Goal: Task Accomplishment & Management: Manage account settings

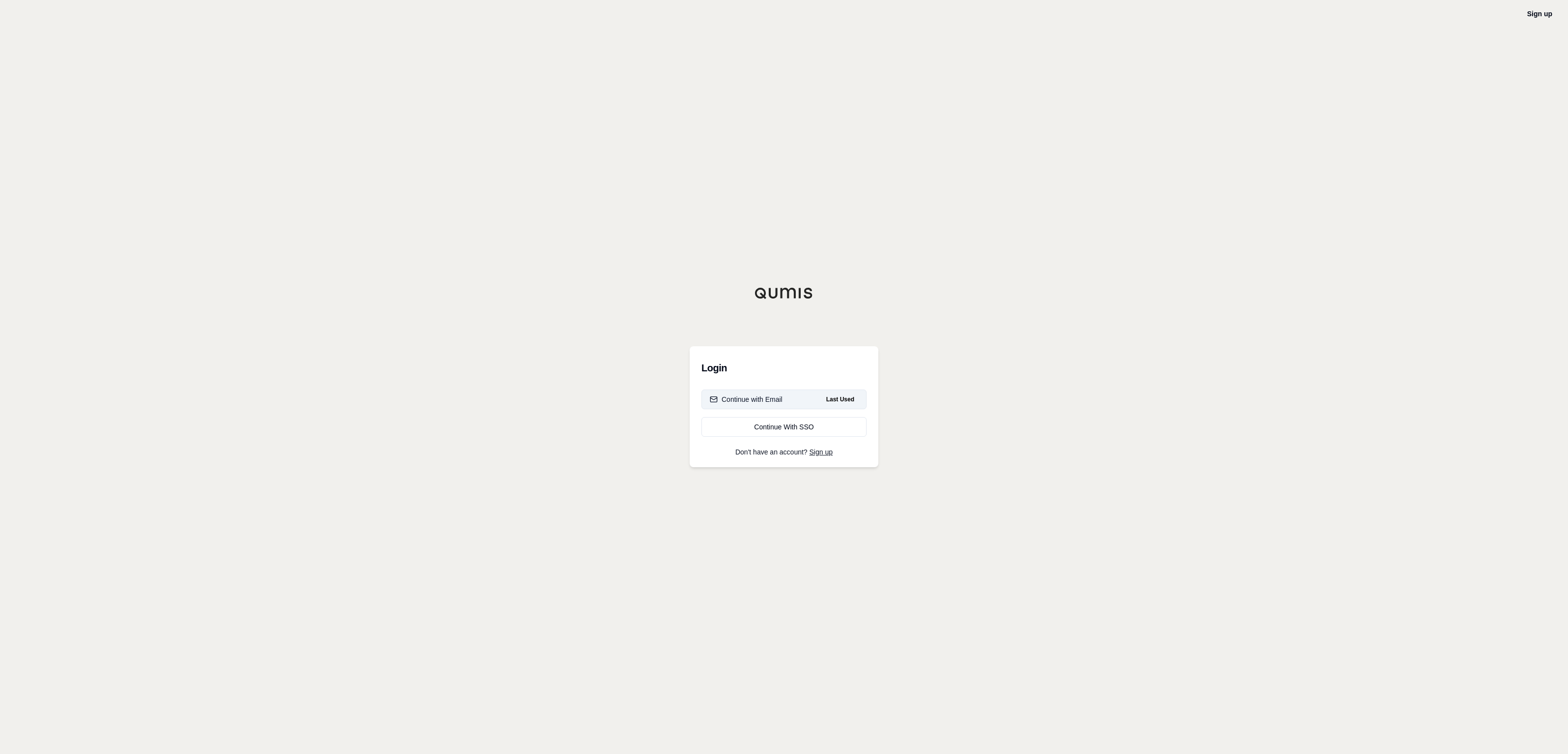
click at [792, 403] on button "Continue with Email Last Used" at bounding box center [783, 400] width 165 height 19
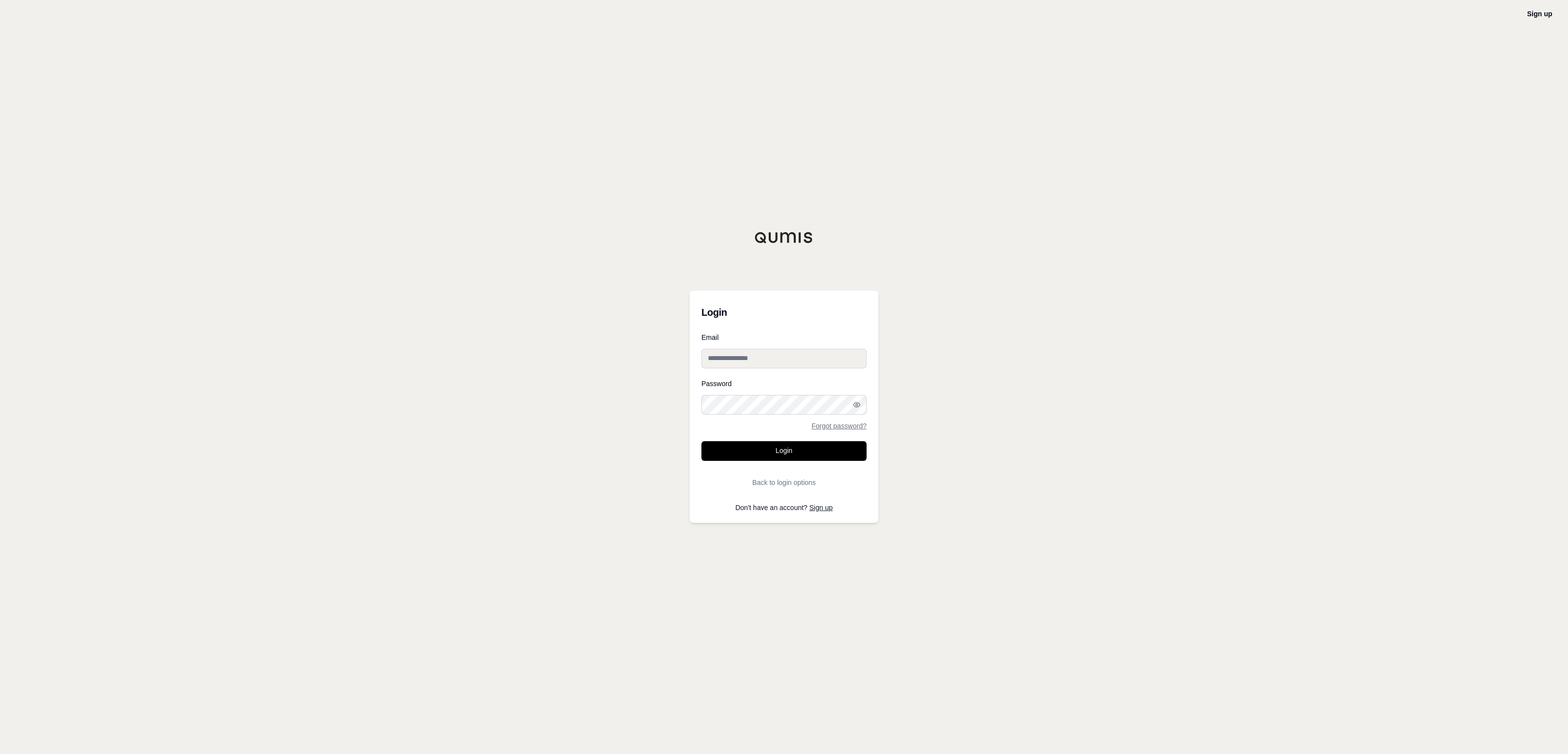
type input "**********"
click at [772, 451] on button "Login" at bounding box center [783, 451] width 165 height 19
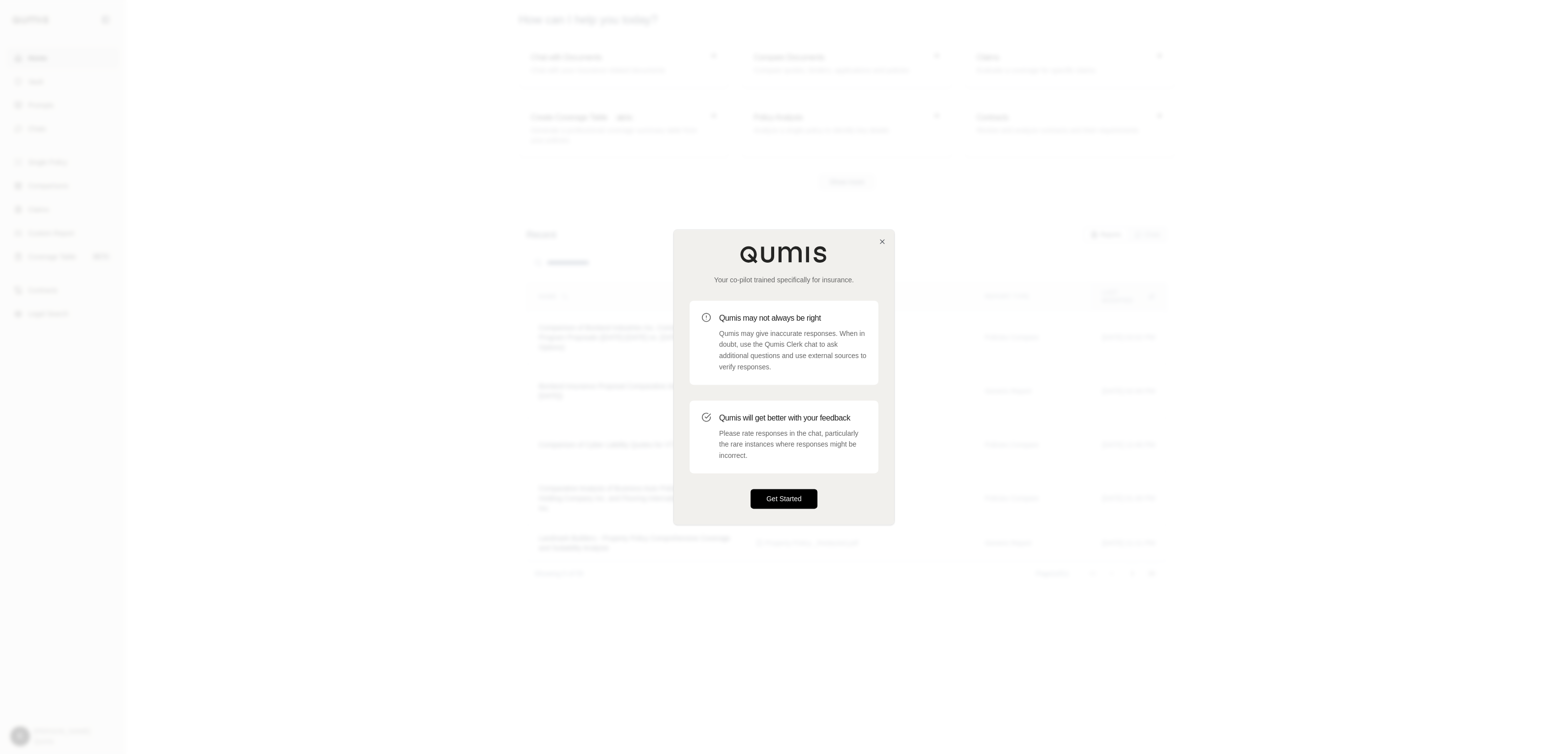
click at [797, 503] on button "Get Started" at bounding box center [784, 499] width 67 height 19
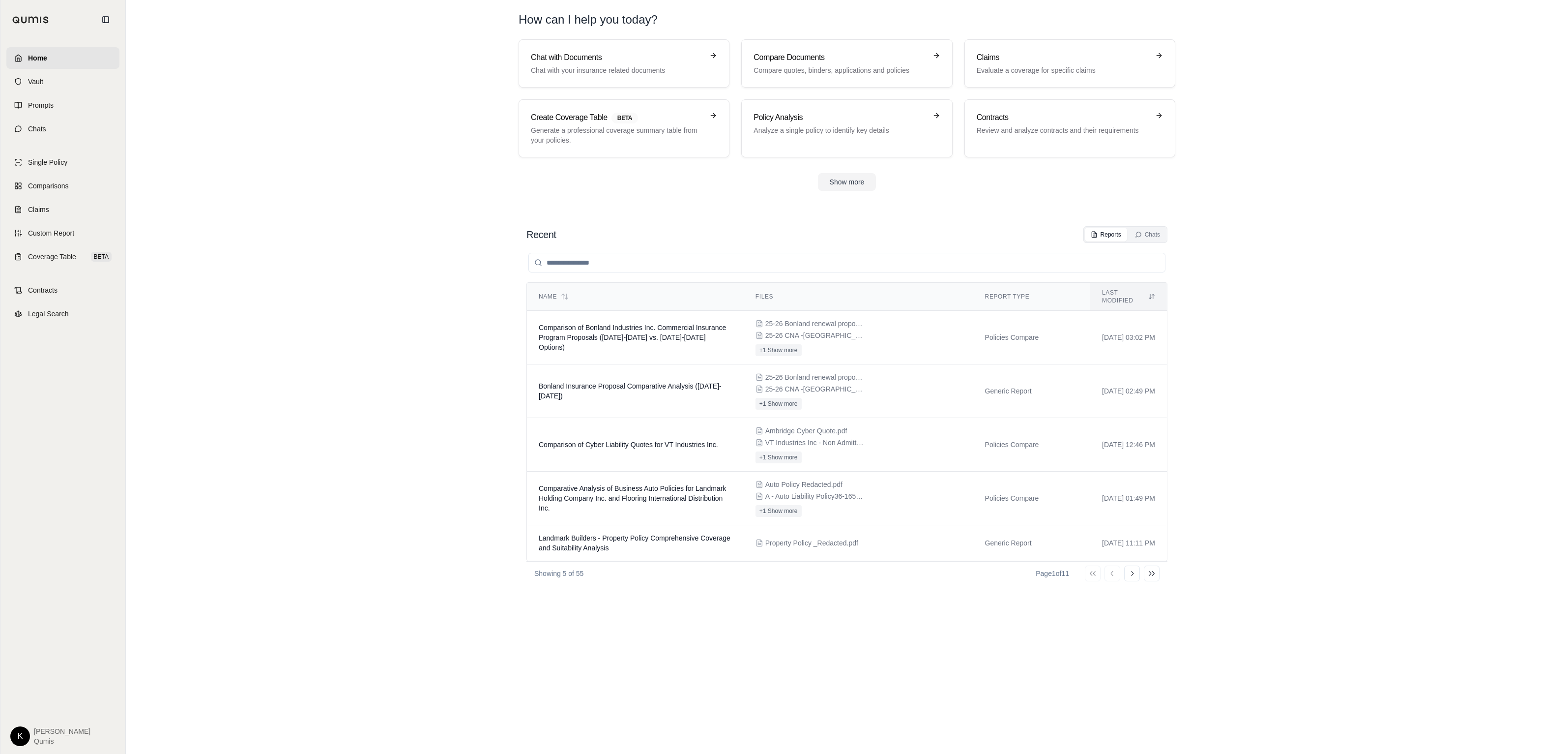
click at [12, 745] on div "K [PERSON_NAME]" at bounding box center [63, 736] width 105 height 19
click at [18, 738] on html "Home Vault Prompts Chats Single Policy Comparisons Claims Custom Report Coverag…" at bounding box center [784, 377] width 1568 height 754
click at [30, 662] on link "Site Admin Portal" at bounding box center [43, 663] width 81 height 16
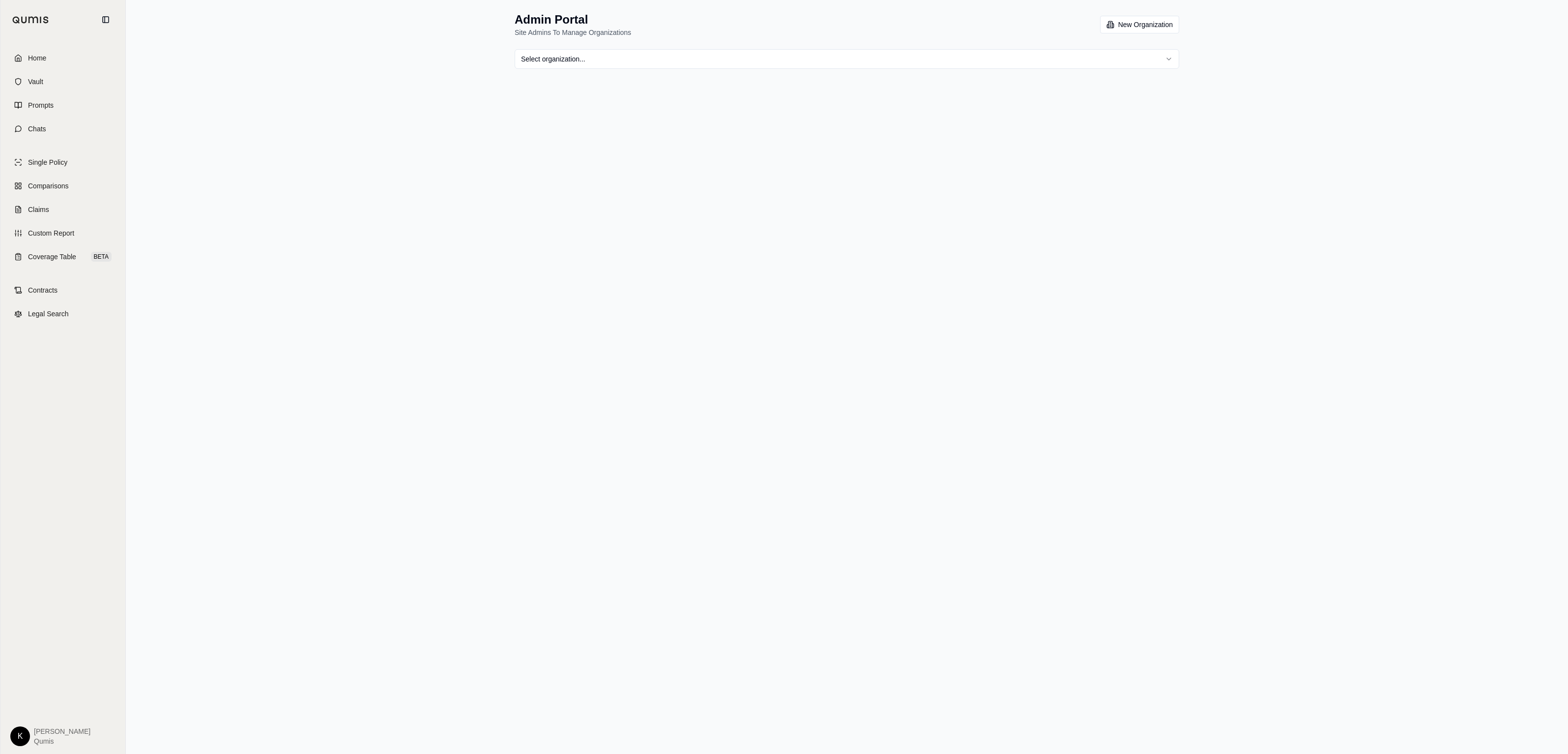
click at [1168, 58] on html "Home Vault Prompts Chats Single Policy Comparisons Claims Custom Report Coverag…" at bounding box center [784, 377] width 1568 height 754
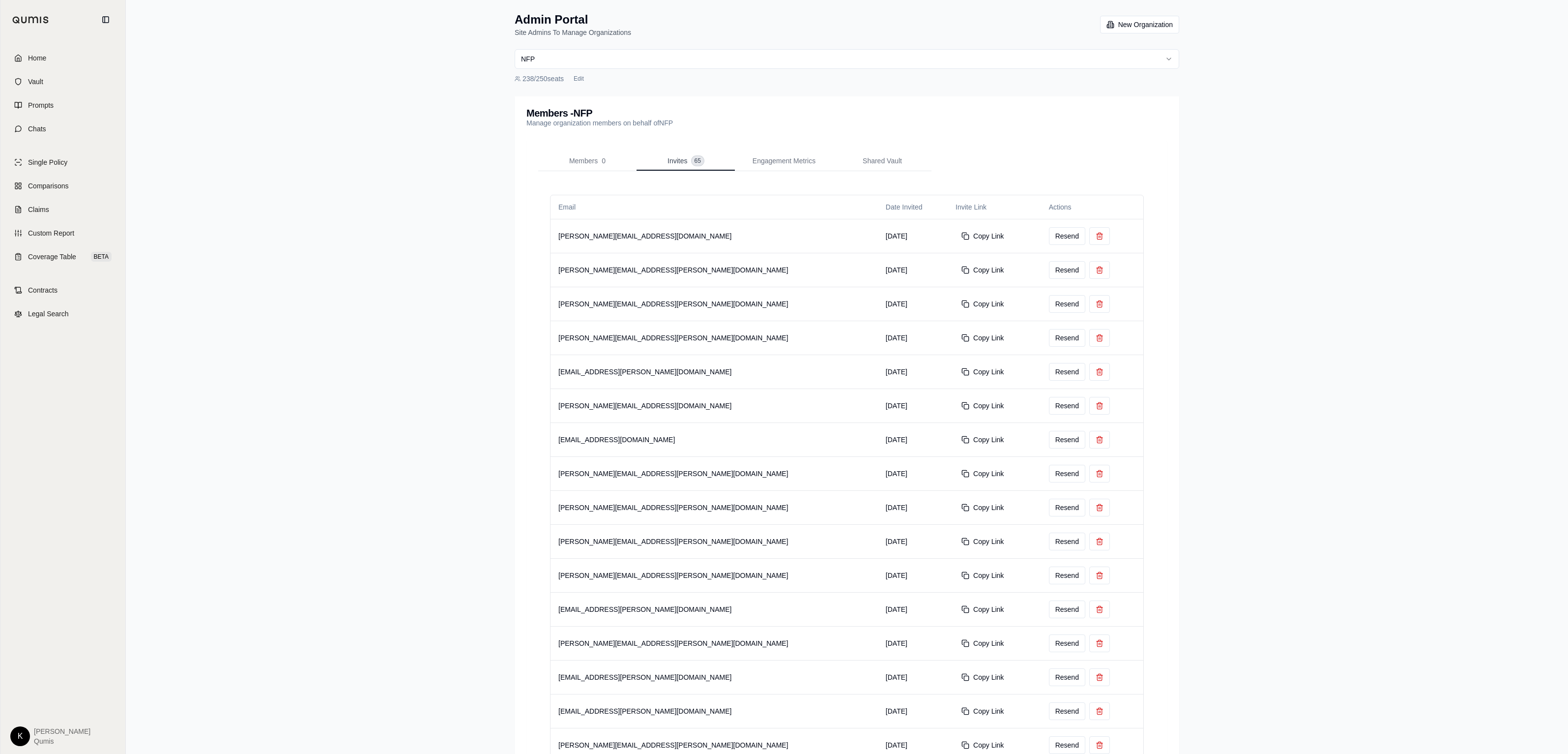
click at [676, 160] on span "Invites" at bounding box center [677, 161] width 19 height 10
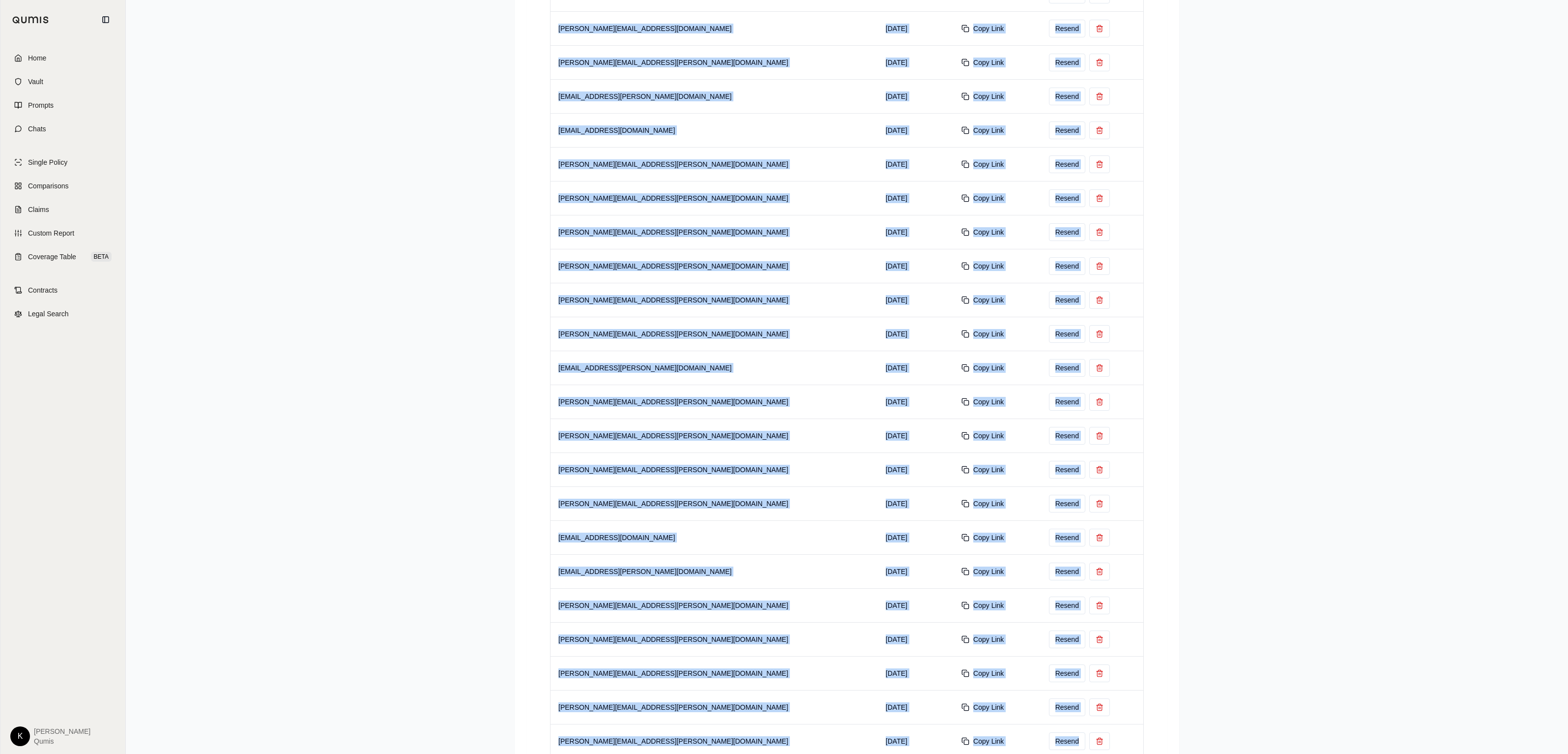
scroll to position [1725, 0]
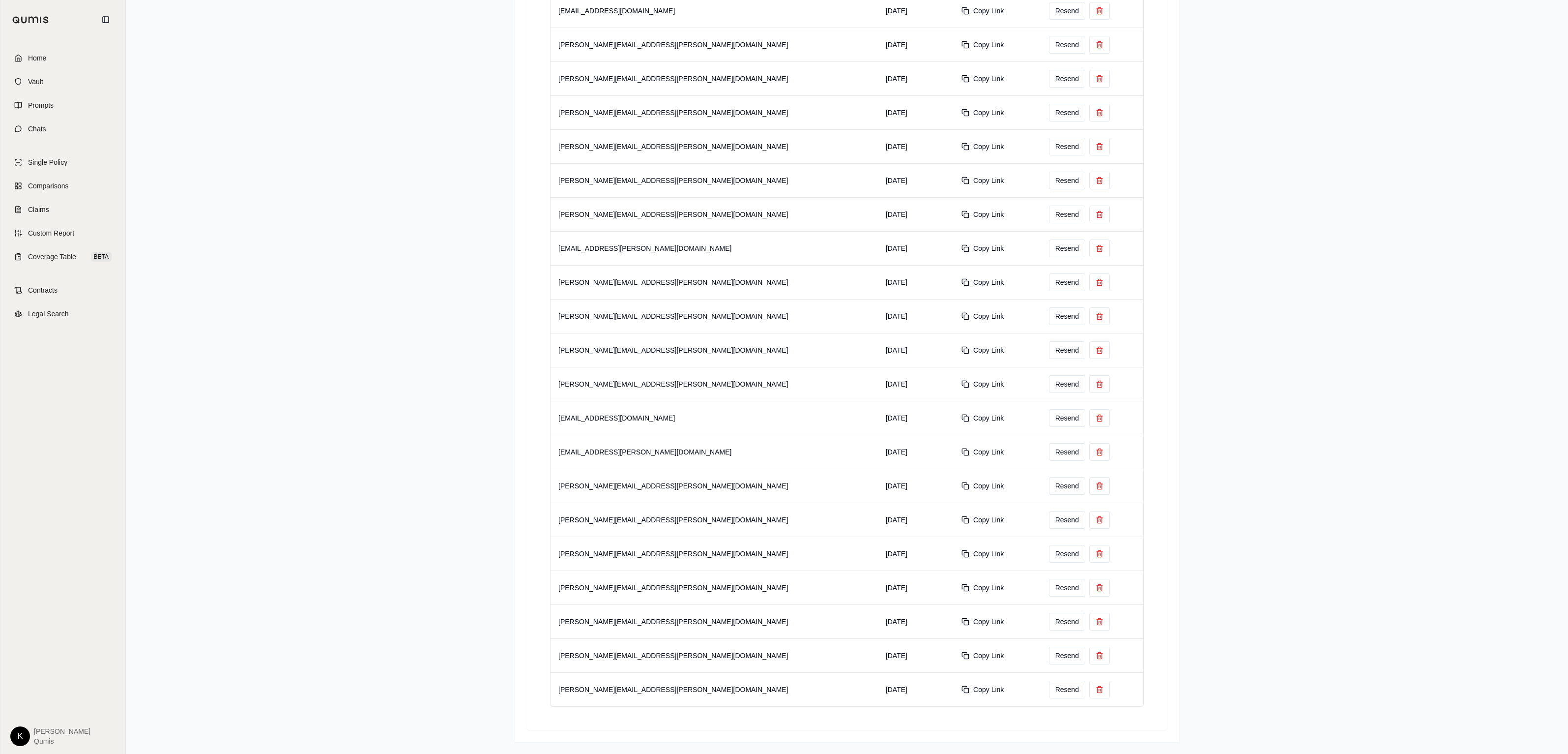
drag, startPoint x: 538, startPoint y: 194, endPoint x: 1087, endPoint y: 761, distance: 789.2
click at [956, 113] on button "Copy Link" at bounding box center [982, 112] width 54 height 18
click at [1237, 234] on div "Admin Portal Site Admins To Manage Organizations New Organization NFP 238 / 250…" at bounding box center [847, 330] width 1442 height 2472
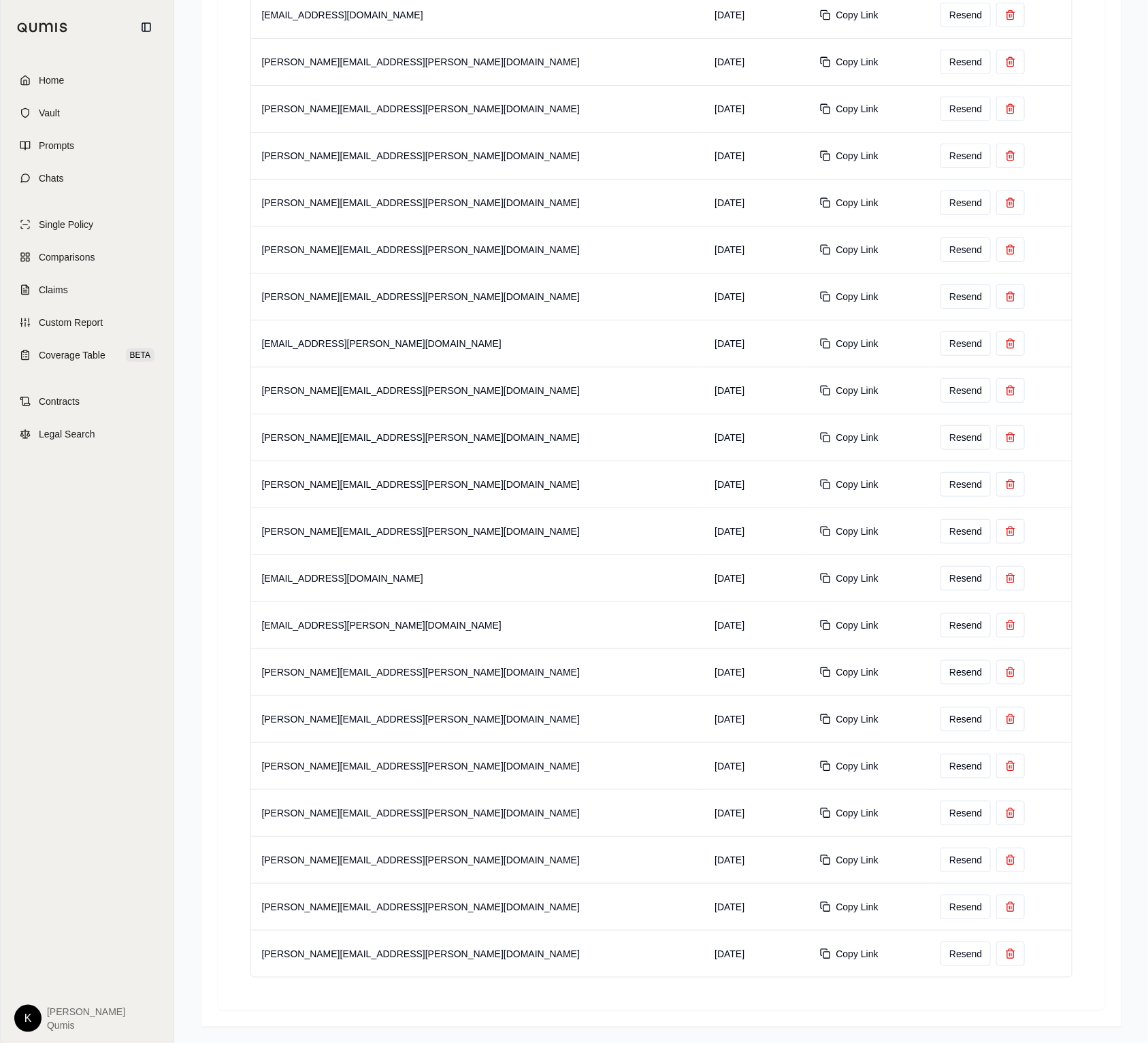
drag, startPoint x: 262, startPoint y: 286, endPoint x: 944, endPoint y: 1079, distance: 1045.9
copy thead
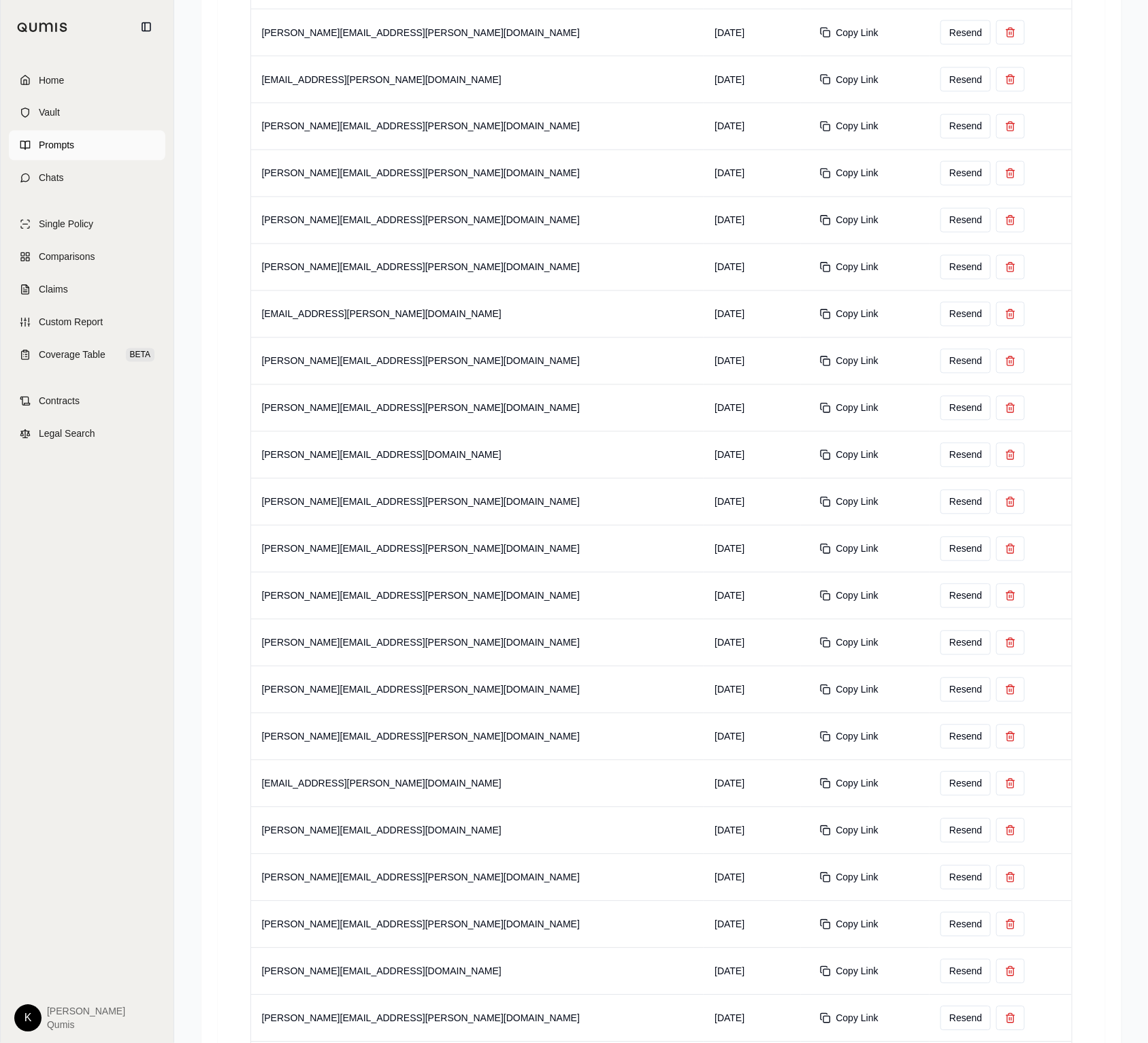
scroll to position [0, 0]
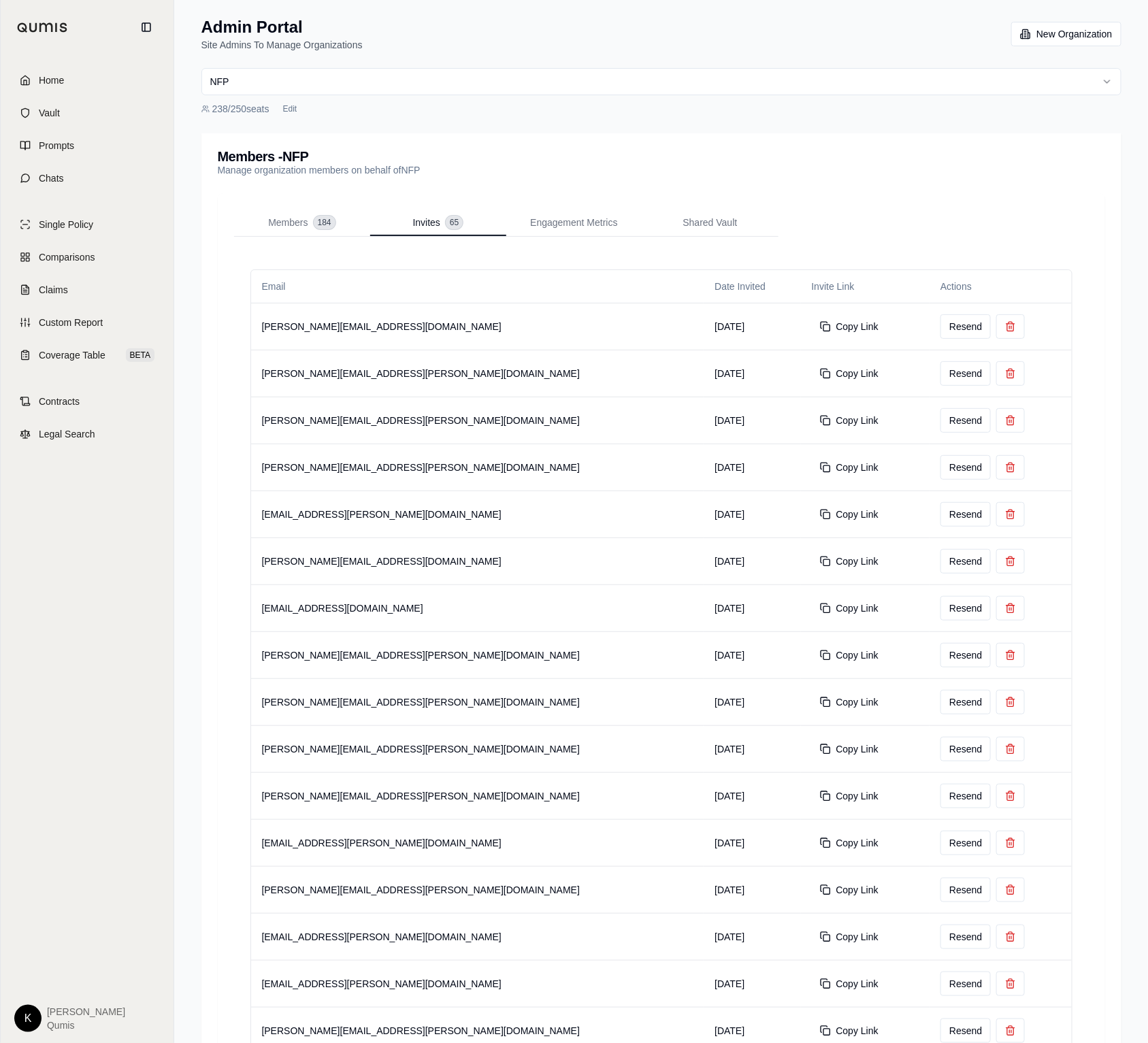
click at [812, 325] on button "Copy Link" at bounding box center [849, 326] width 75 height 24
click at [812, 377] on button "Copy Link" at bounding box center [849, 373] width 75 height 24
click at [812, 417] on button "Copy Link" at bounding box center [849, 420] width 75 height 24
click at [812, 471] on button "Copy Link" at bounding box center [849, 467] width 75 height 24
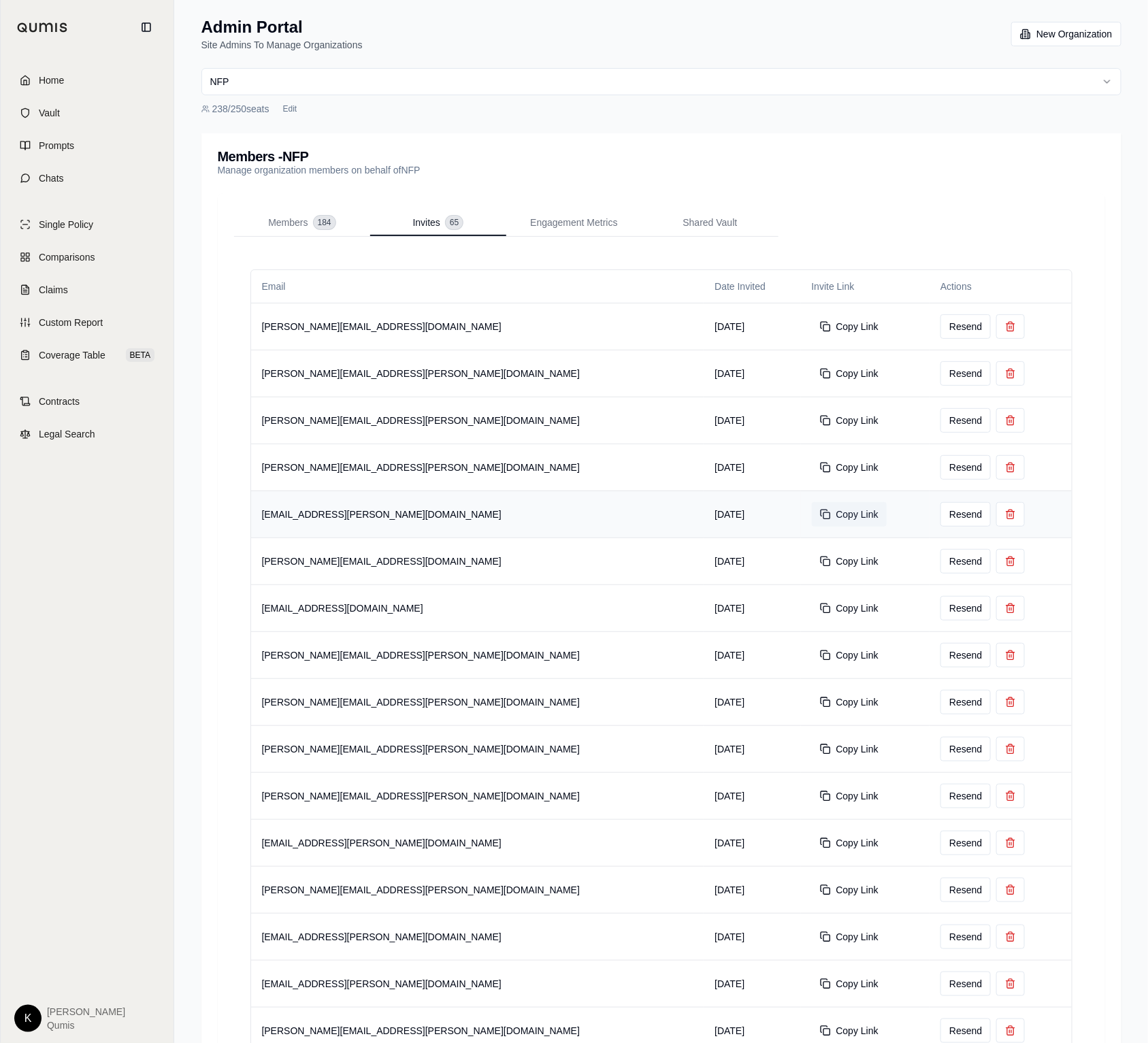
click at [812, 514] on button "Copy Link" at bounding box center [849, 514] width 75 height 24
click at [812, 564] on button "Copy Link" at bounding box center [849, 561] width 75 height 24
click at [812, 606] on button "Copy Link" at bounding box center [849, 607] width 75 height 24
click at [812, 653] on button "Copy Link" at bounding box center [849, 655] width 75 height 24
click at [812, 704] on button "Copy Link" at bounding box center [849, 702] width 75 height 24
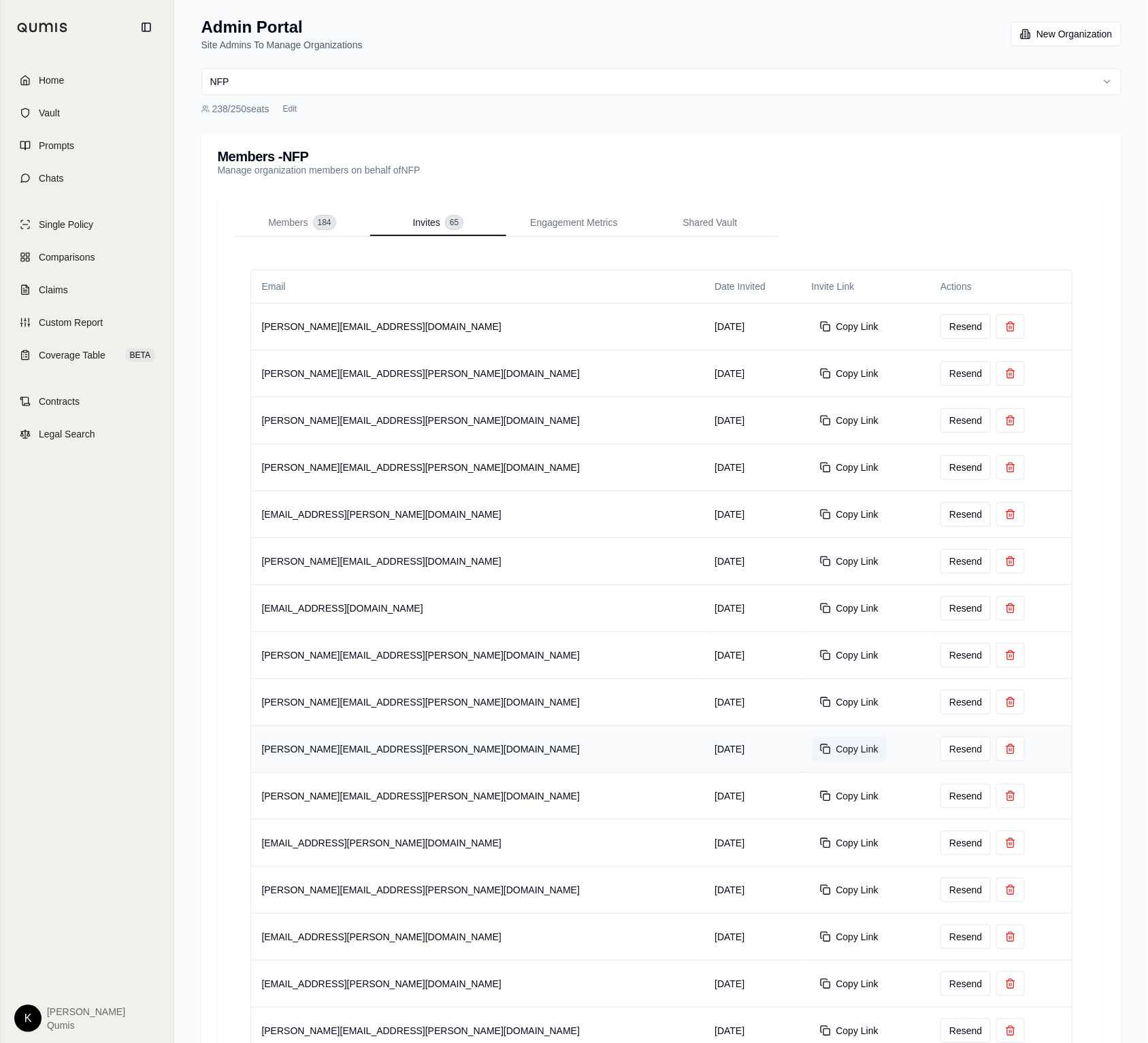
click at [812, 758] on button "Copy Link" at bounding box center [849, 749] width 75 height 24
click at [812, 799] on button "Copy Link" at bounding box center [849, 795] width 75 height 24
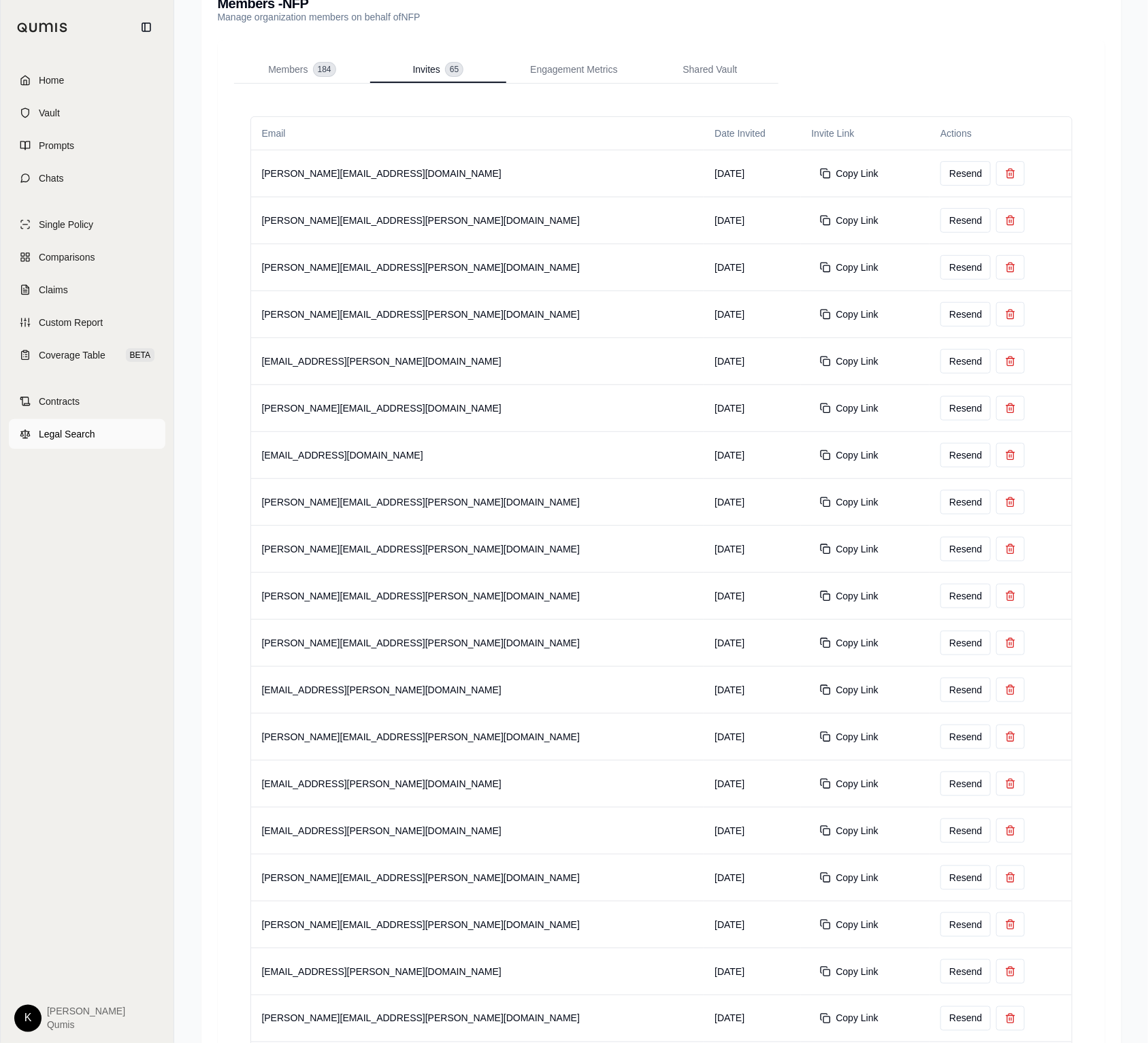
scroll to position [157, 0]
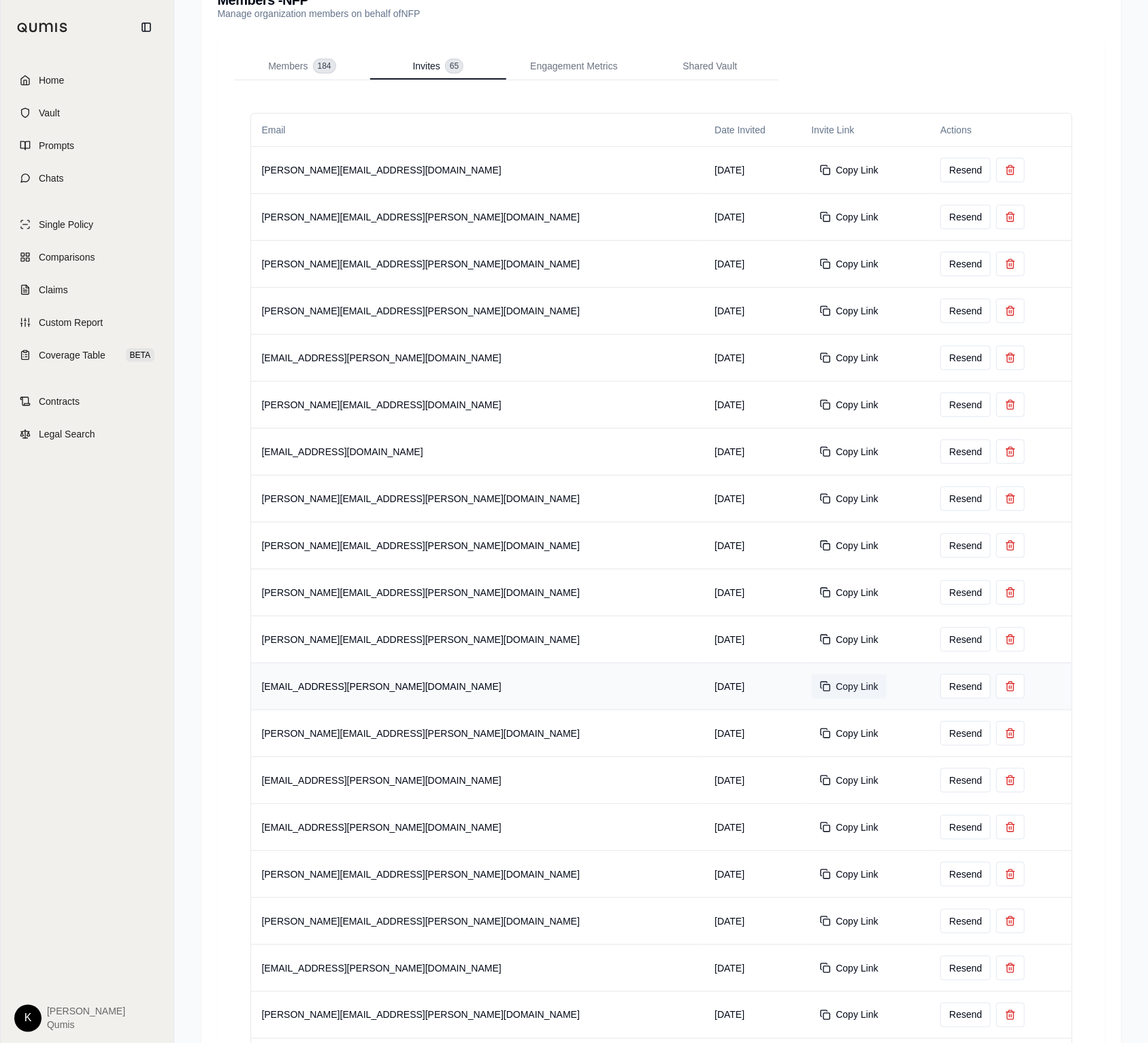
click at [812, 691] on button "Copy Link" at bounding box center [849, 686] width 75 height 24
click at [812, 733] on button "Copy Link" at bounding box center [849, 733] width 75 height 24
drag, startPoint x: 739, startPoint y: 782, endPoint x: 715, endPoint y: 787, distance: 24.5
click at [812, 782] on button "Copy Link" at bounding box center [849, 780] width 75 height 24
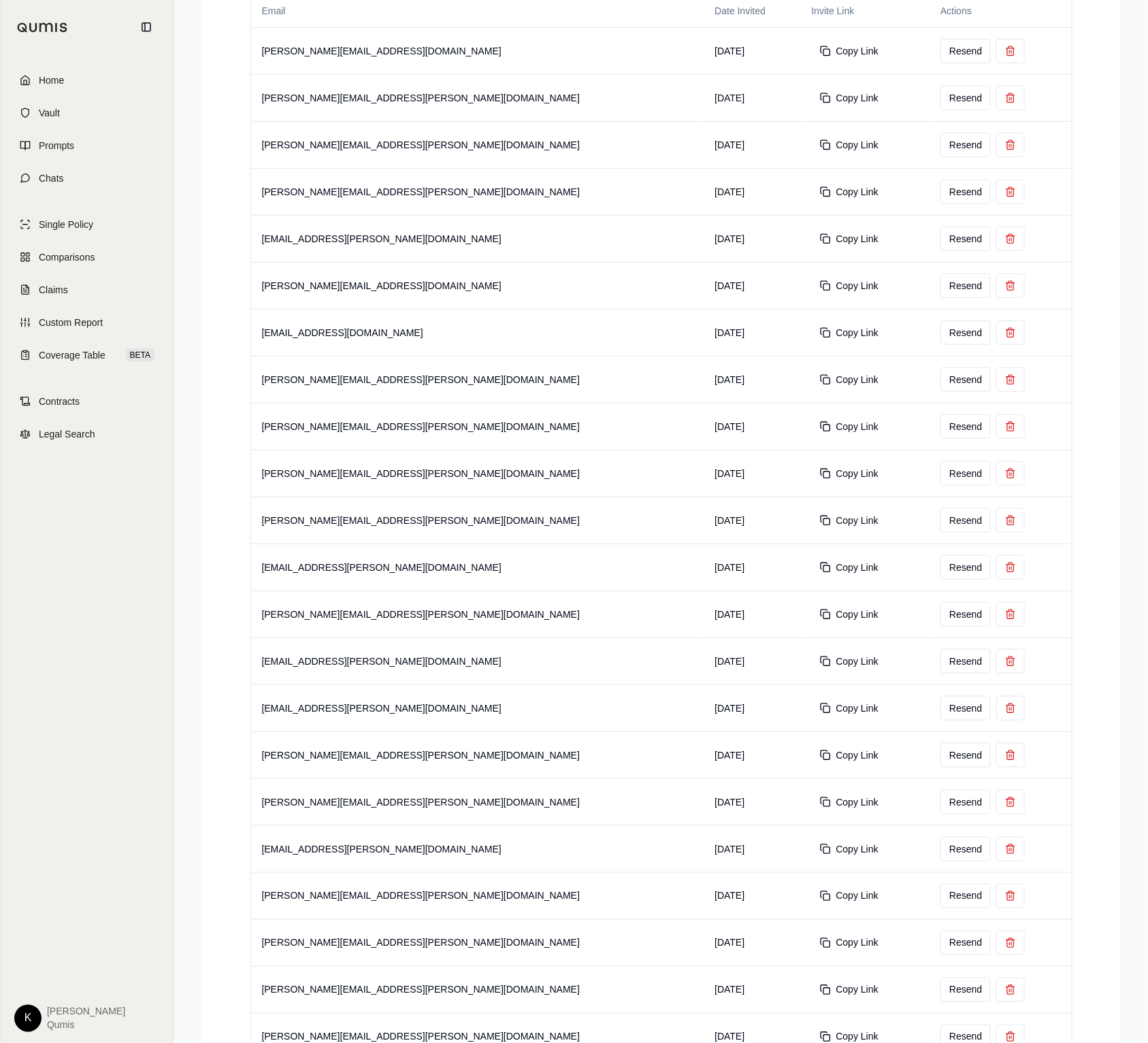
scroll to position [301, 0]
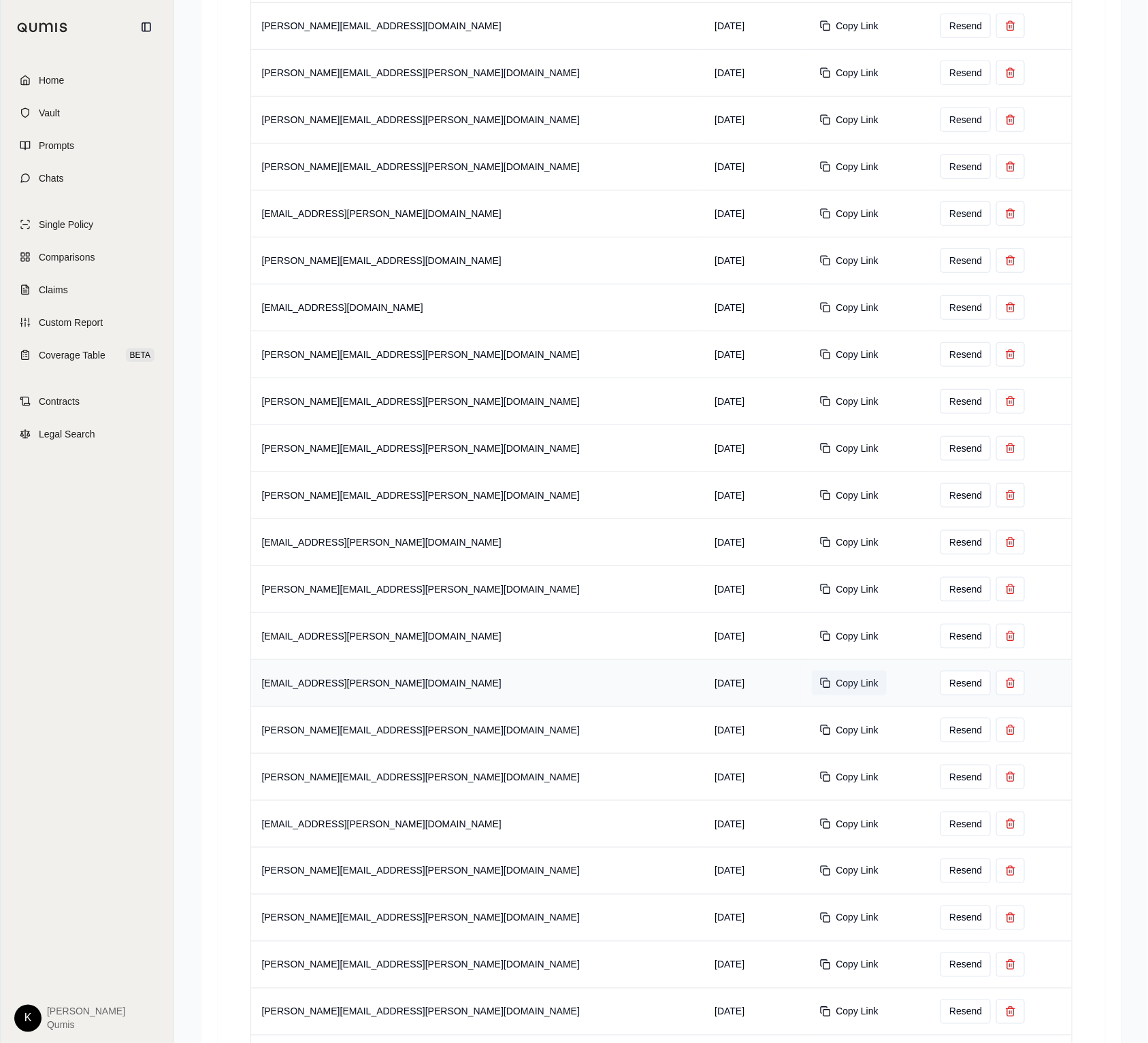
click at [812, 690] on button "Copy Link" at bounding box center [849, 682] width 75 height 24
click at [812, 736] on button "Copy Link" at bounding box center [849, 730] width 75 height 24
click at [812, 778] on button "Copy Link" at bounding box center [849, 777] width 75 height 24
click at [812, 826] on button "Copy Link" at bounding box center [849, 823] width 75 height 24
click at [812, 871] on button "Copy Link" at bounding box center [849, 870] width 75 height 24
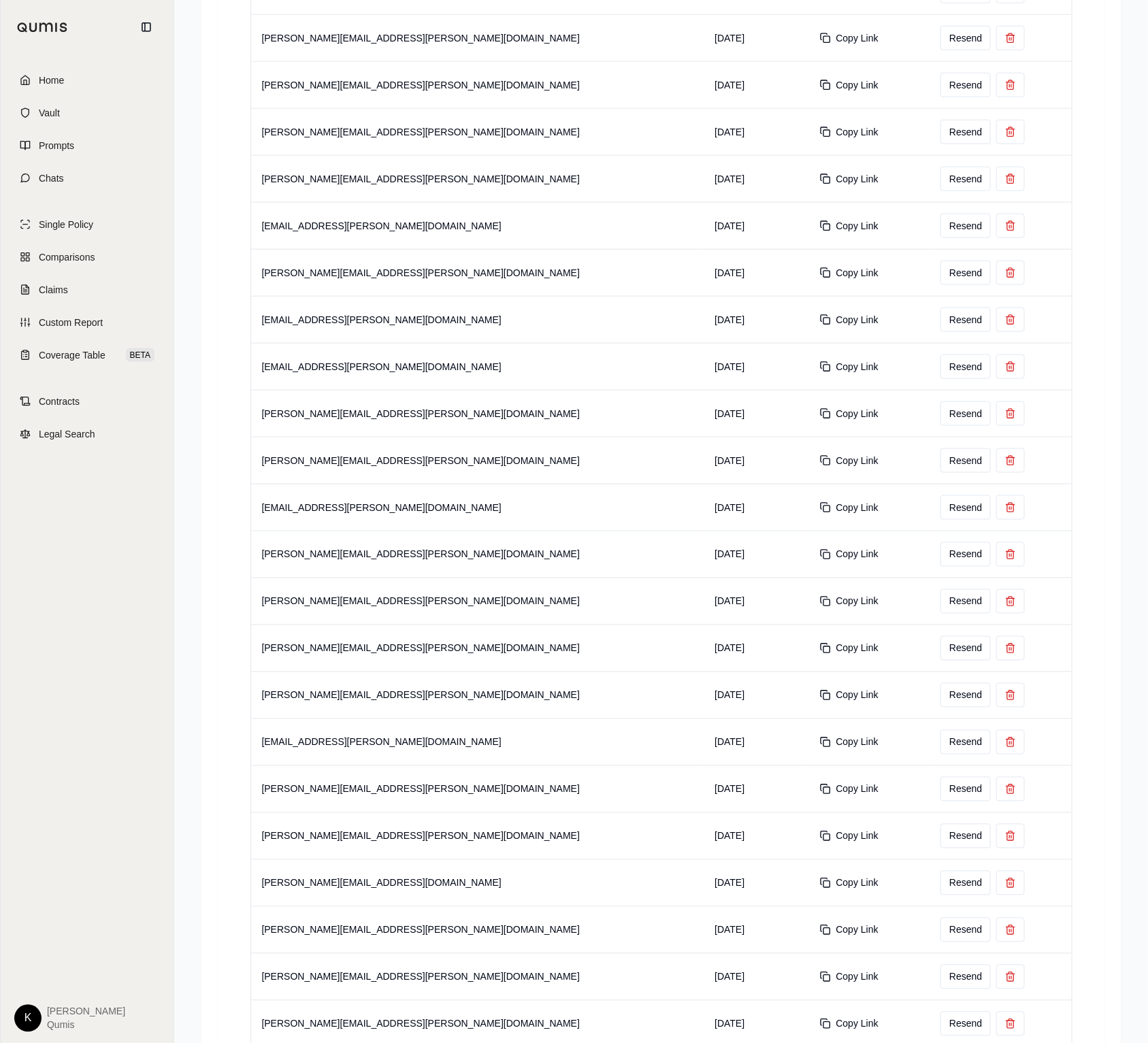
scroll to position [619, 0]
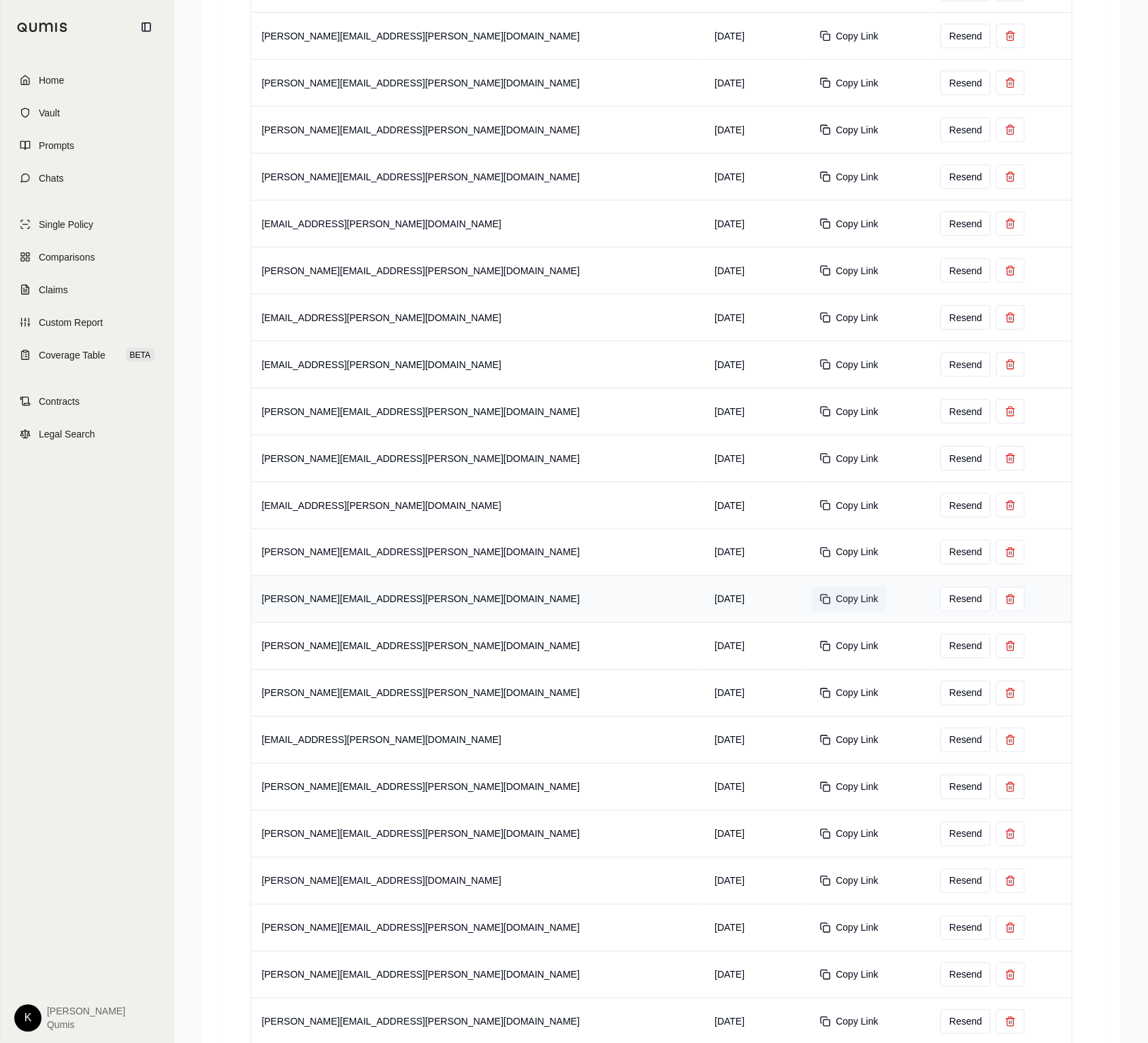
click at [812, 600] on button "Copy Link" at bounding box center [849, 599] width 75 height 24
click at [812, 651] on button "Copy Link" at bounding box center [849, 646] width 75 height 24
click at [812, 695] on button "Copy Link" at bounding box center [849, 693] width 75 height 24
click at [812, 701] on button "Copy Link" at bounding box center [849, 693] width 75 height 24
click at [812, 744] on button "Copy Link" at bounding box center [849, 740] width 75 height 24
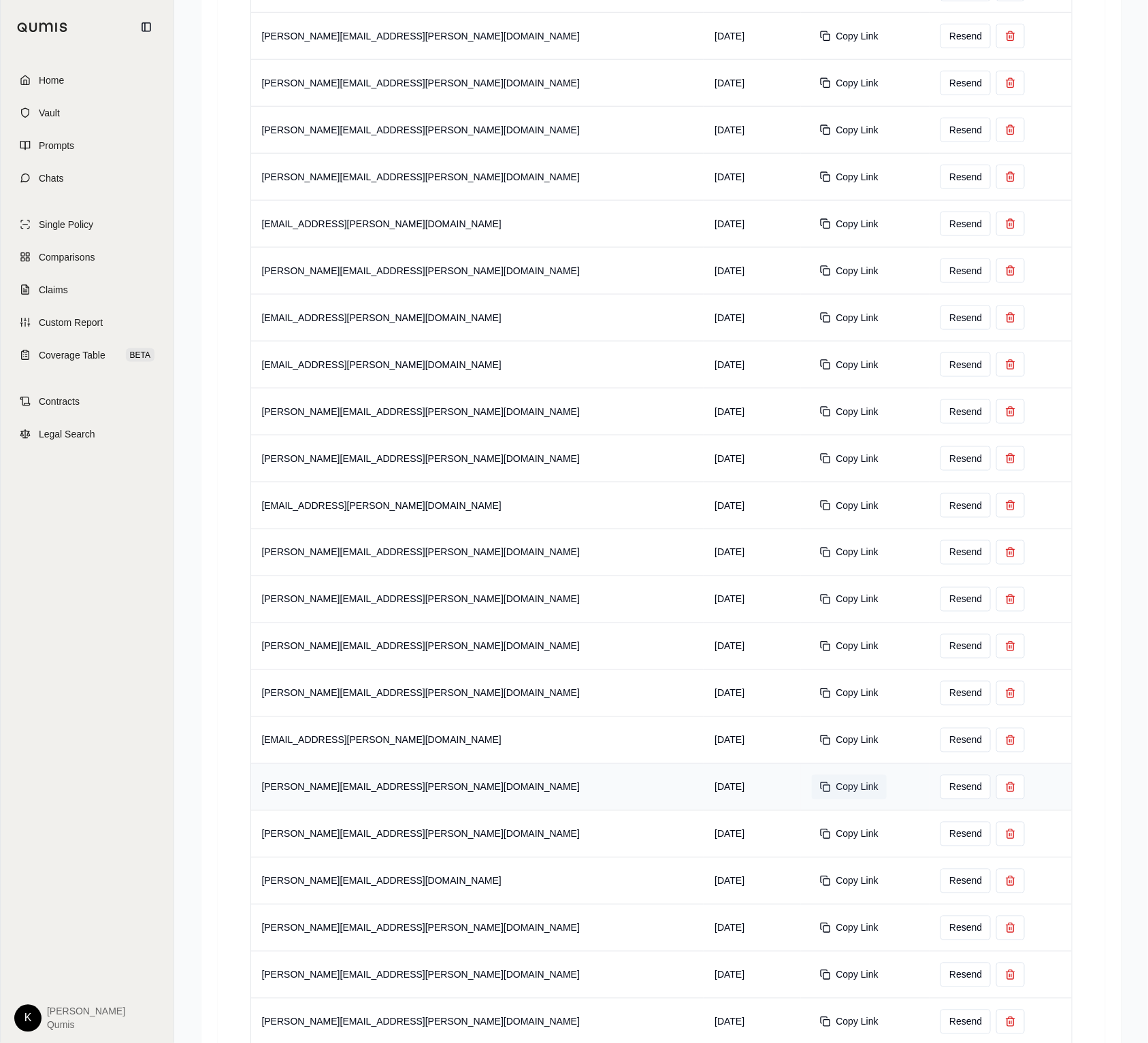
click at [812, 789] on button "Copy Link" at bounding box center [849, 787] width 75 height 24
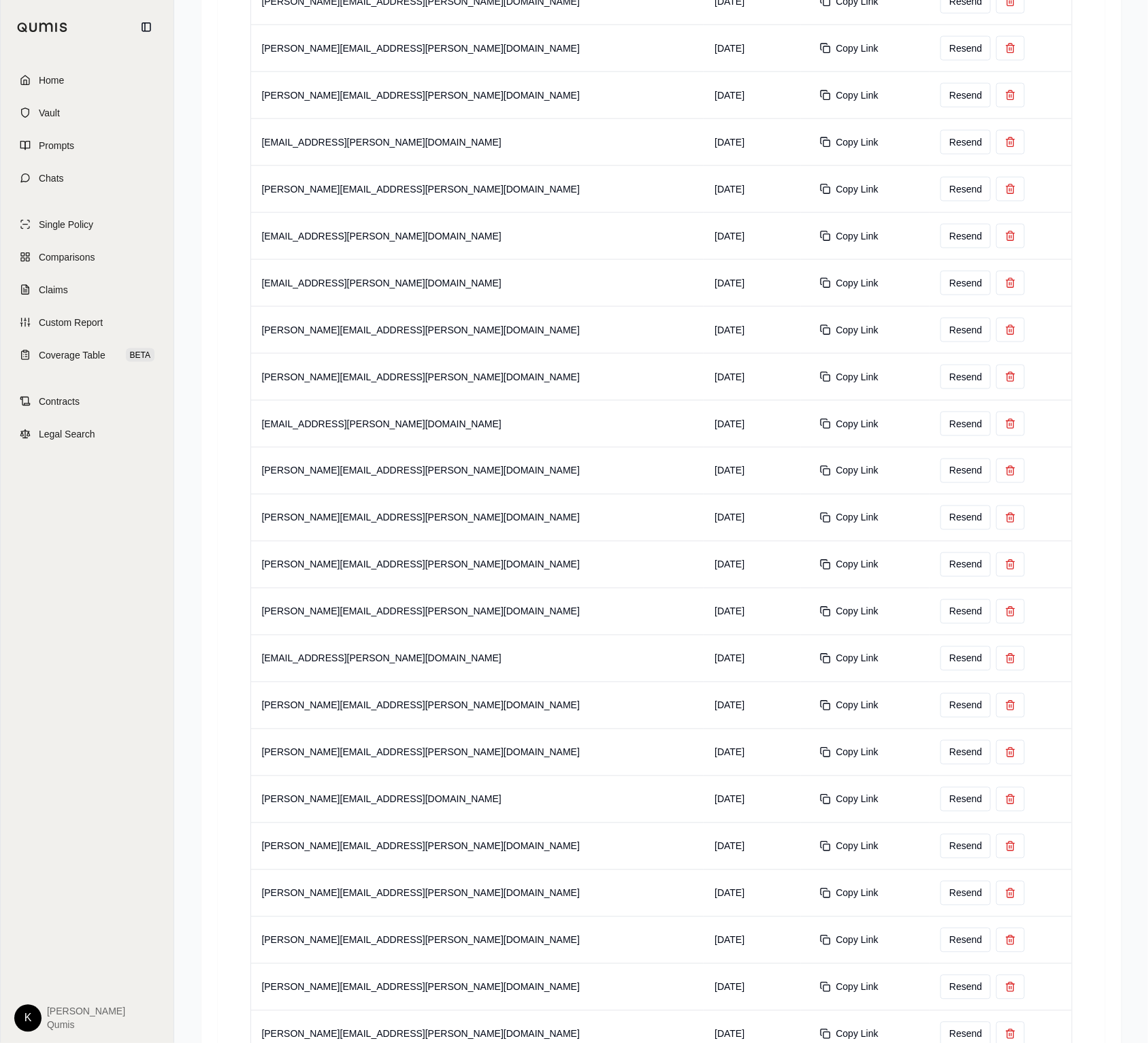
scroll to position [714, 0]
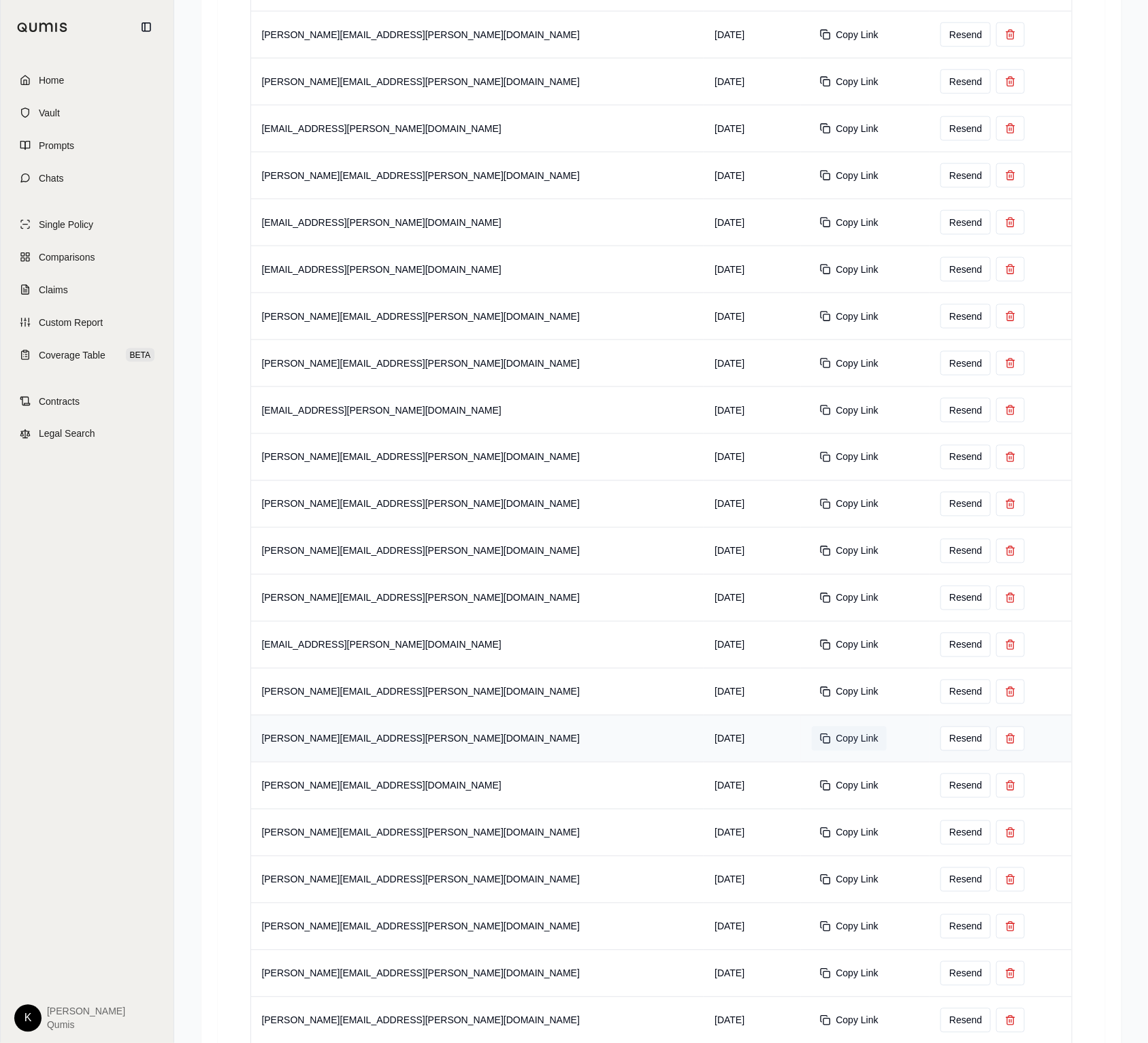
click at [812, 744] on button "Copy Link" at bounding box center [849, 738] width 75 height 24
click at [812, 789] on button "Copy Link" at bounding box center [849, 785] width 75 height 24
click at [812, 837] on button "Copy Link" at bounding box center [849, 832] width 75 height 24
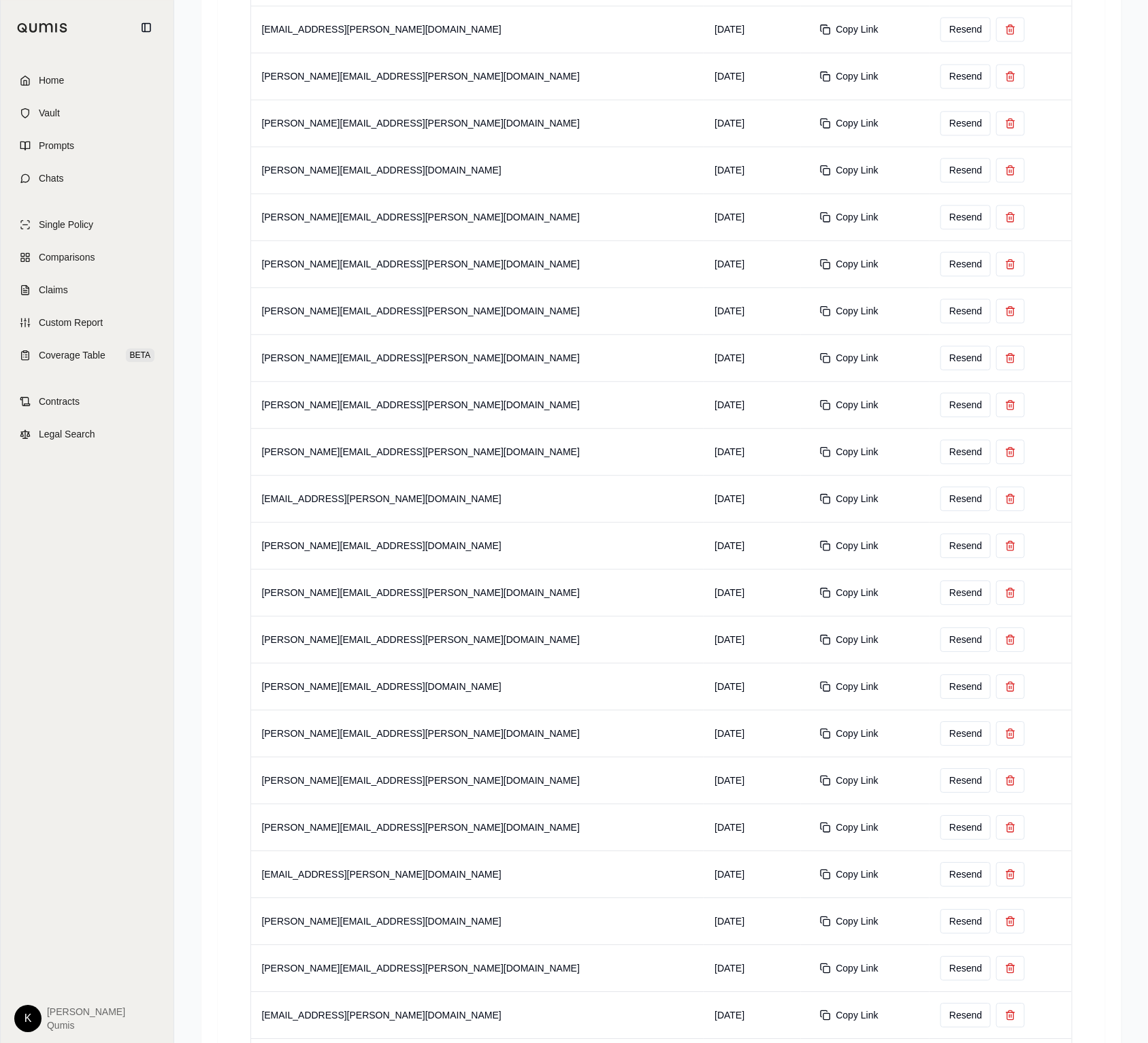
scroll to position [1335, 0]
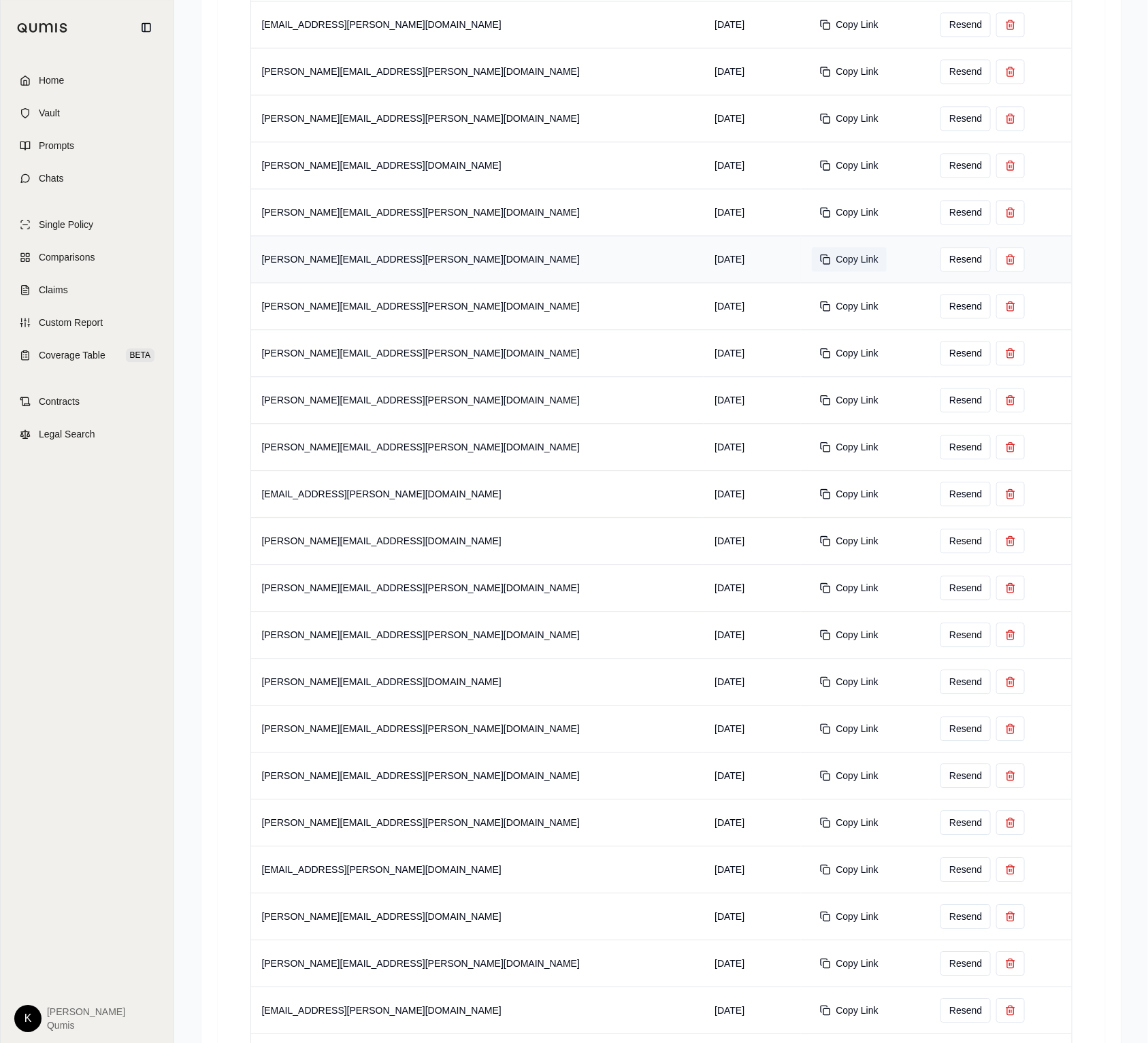
click at [812, 265] on button "Copy Link" at bounding box center [849, 259] width 75 height 24
click at [812, 311] on button "Copy Link" at bounding box center [849, 306] width 75 height 24
click at [812, 358] on button "Copy Link" at bounding box center [849, 353] width 75 height 24
click at [812, 407] on button "Copy Link" at bounding box center [849, 399] width 75 height 24
click at [812, 454] on button "Copy Link" at bounding box center [849, 447] width 75 height 24
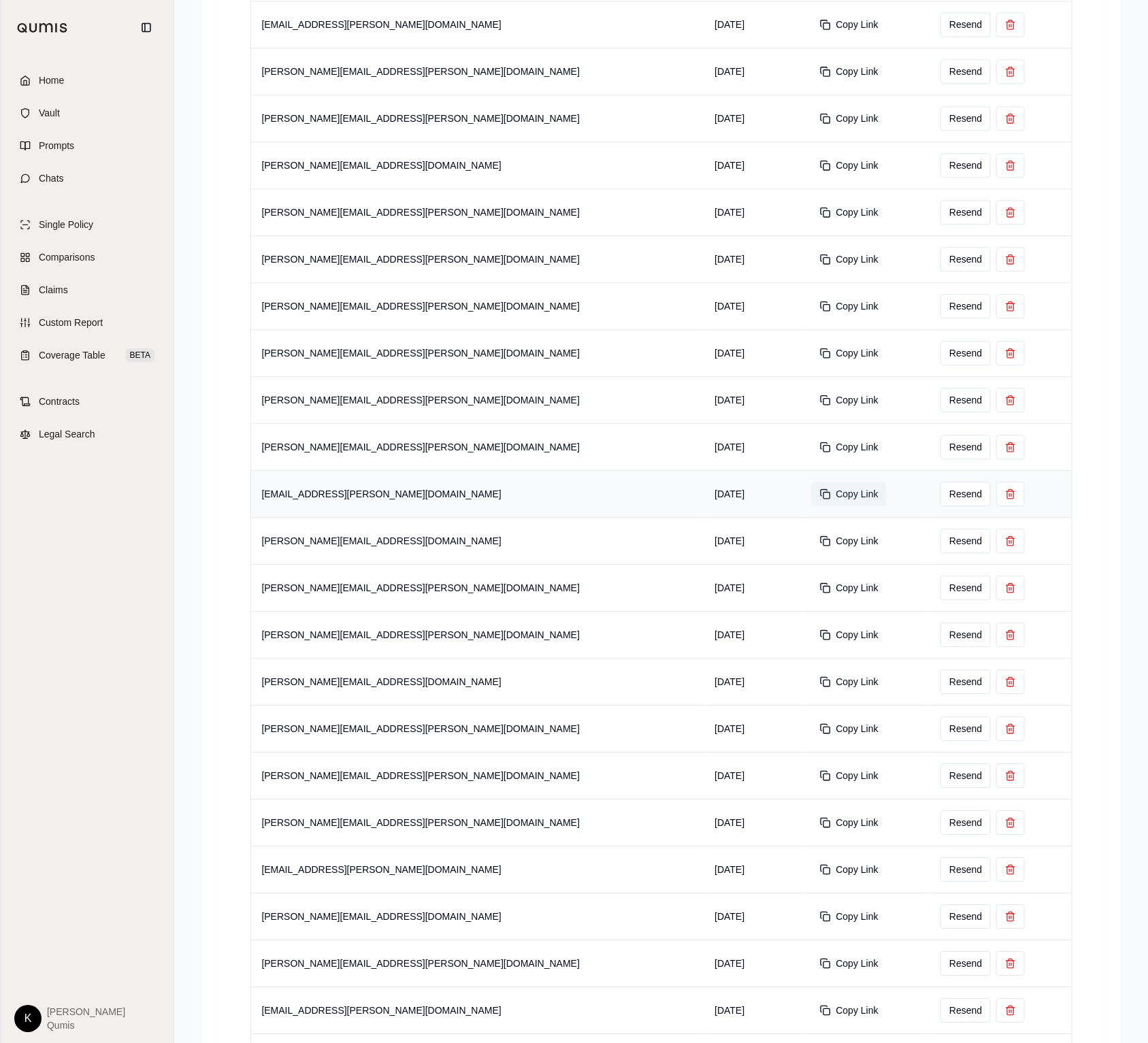
click at [812, 498] on button "Copy Link" at bounding box center [849, 494] width 75 height 24
click at [812, 548] on button "Copy Link" at bounding box center [849, 540] width 75 height 24
click at [812, 592] on button "Copy Link" at bounding box center [849, 587] width 75 height 24
click at [812, 636] on button "Copy Link" at bounding box center [849, 634] width 75 height 24
click at [812, 687] on button "Copy Link" at bounding box center [849, 682] width 75 height 24
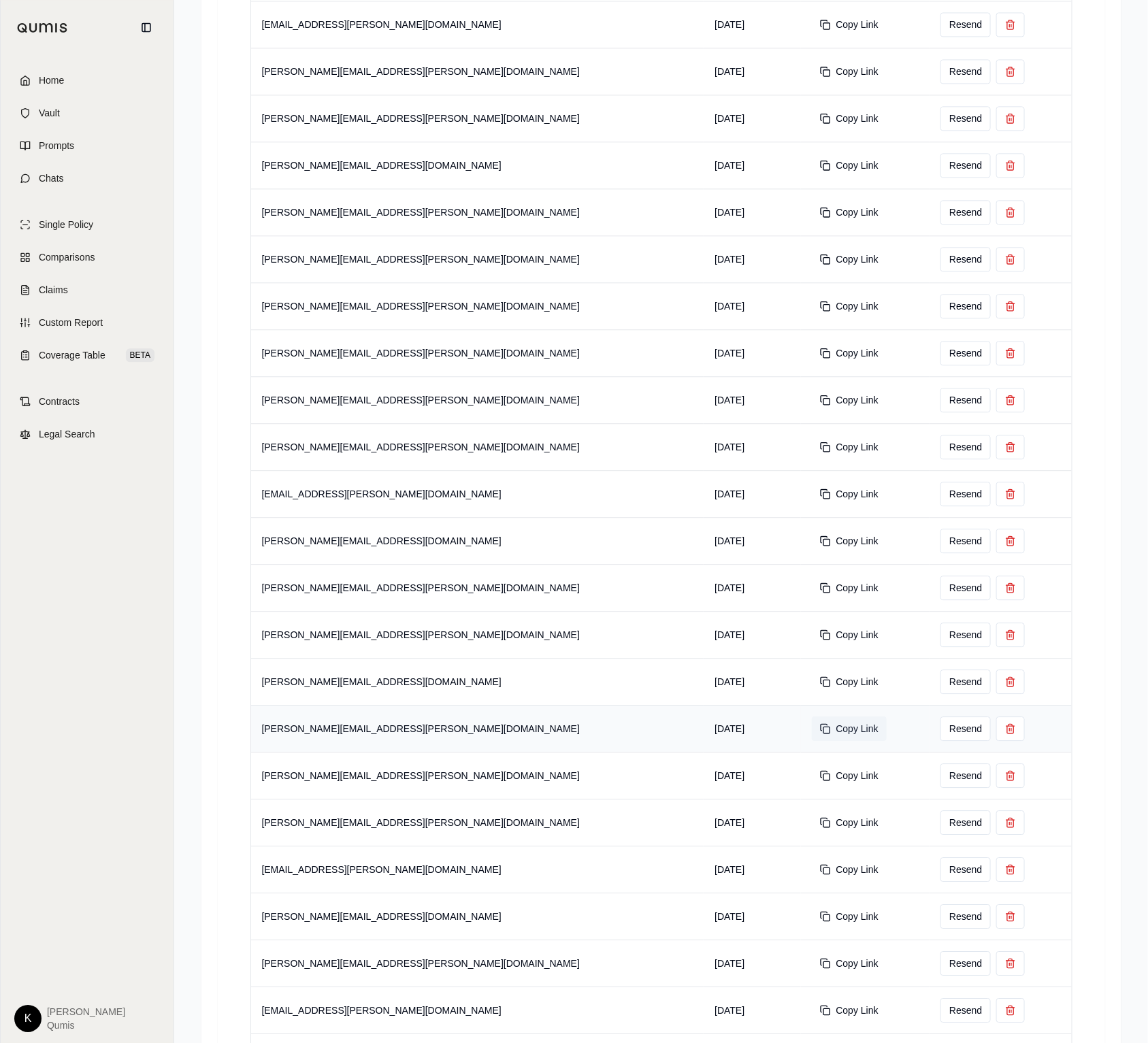
click at [812, 731] on button "Copy Link" at bounding box center [849, 728] width 75 height 24
click at [812, 783] on button "Copy Link" at bounding box center [849, 775] width 75 height 24
click at [812, 827] on button "Copy Link" at bounding box center [849, 822] width 75 height 24
click at [812, 875] on button "Copy Link" at bounding box center [849, 869] width 75 height 24
click at [812, 923] on button "Copy Link" at bounding box center [849, 916] width 75 height 24
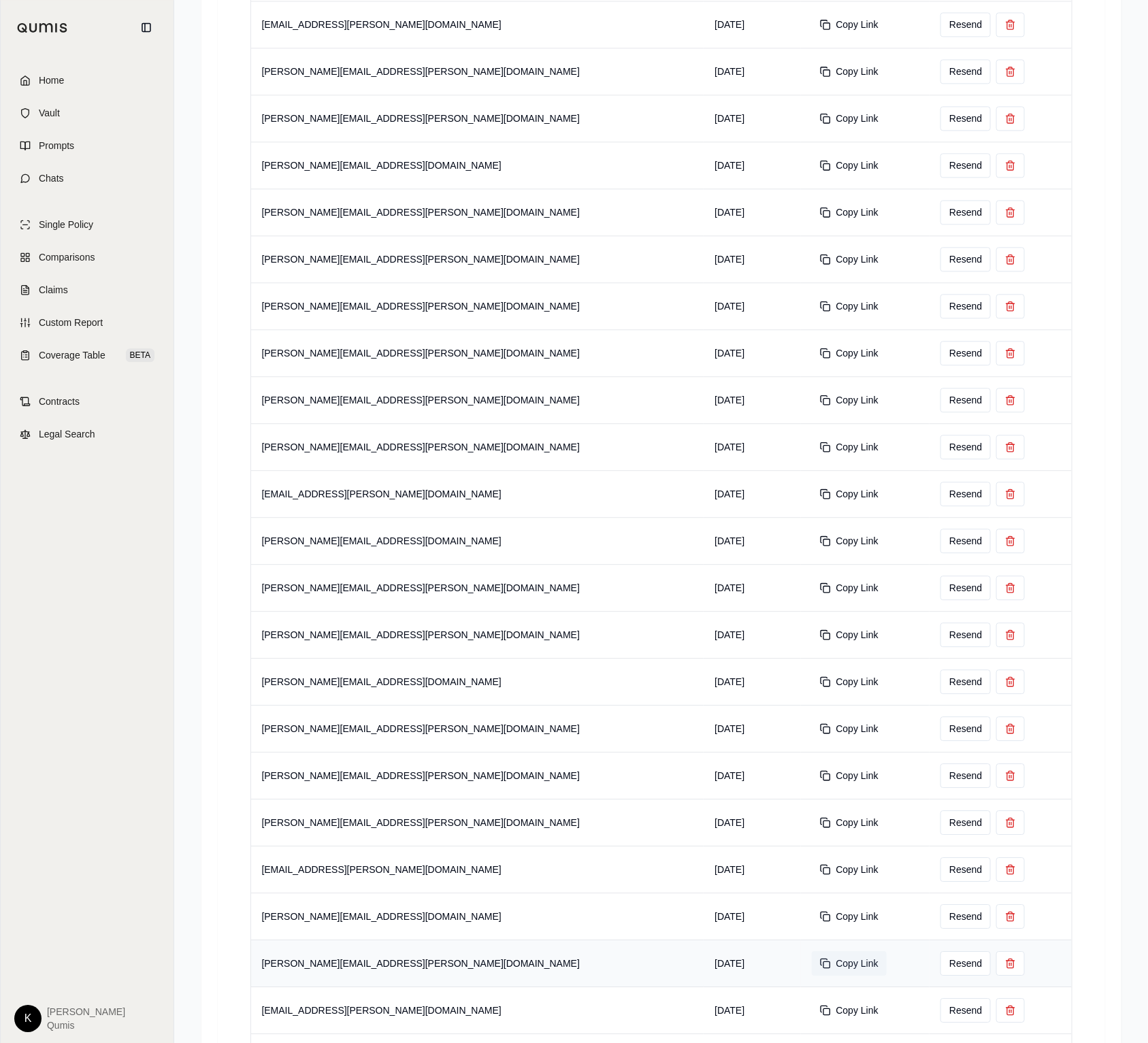
click at [812, 971] on button "Copy Link" at bounding box center [849, 963] width 75 height 24
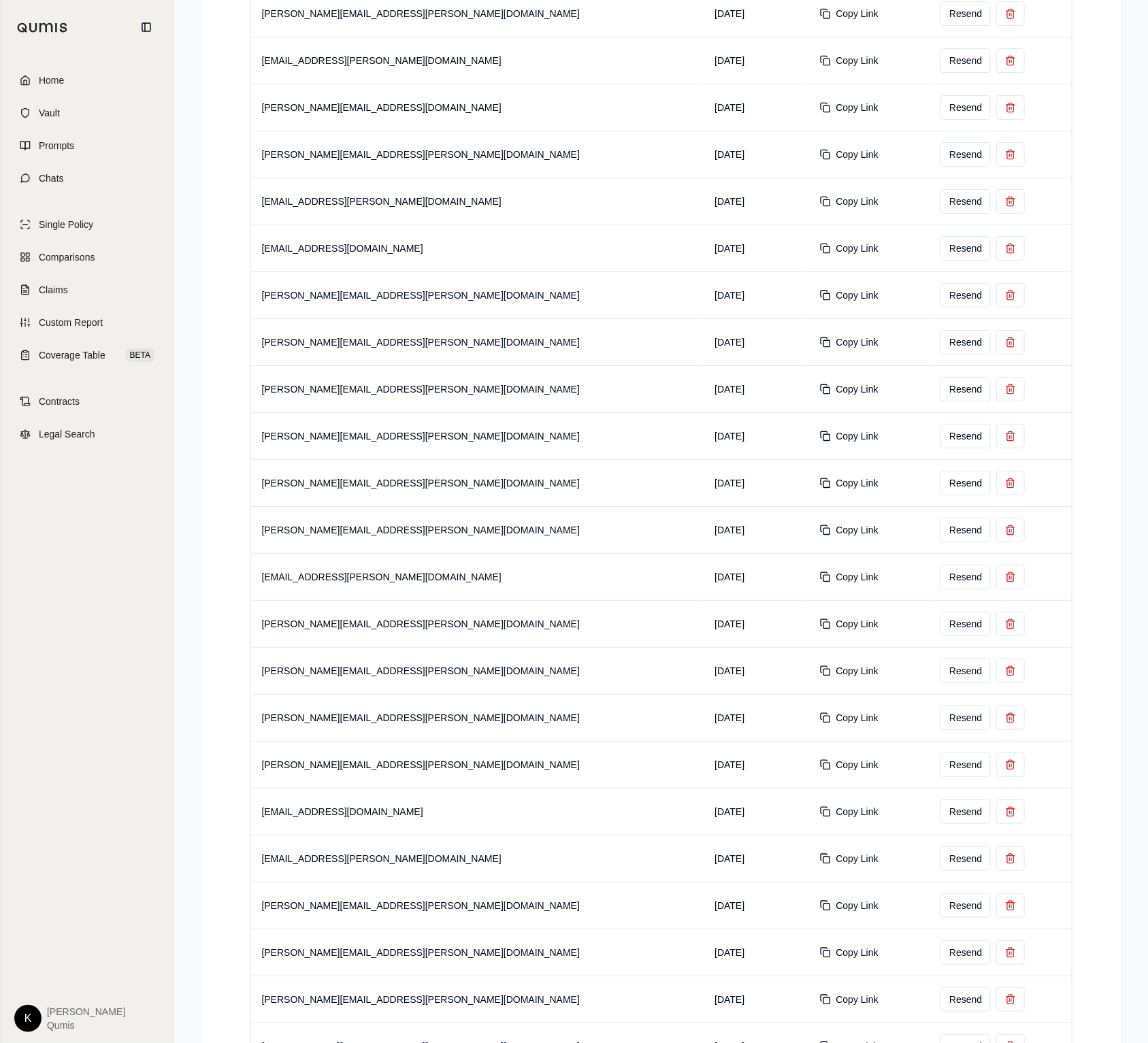
scroll to position [2145, 0]
click at [812, 211] on button "Copy Link" at bounding box center [849, 200] width 75 height 24
click at [812, 254] on button "Copy Link" at bounding box center [849, 247] width 75 height 24
click at [812, 299] on button "Copy Link" at bounding box center [849, 293] width 75 height 24
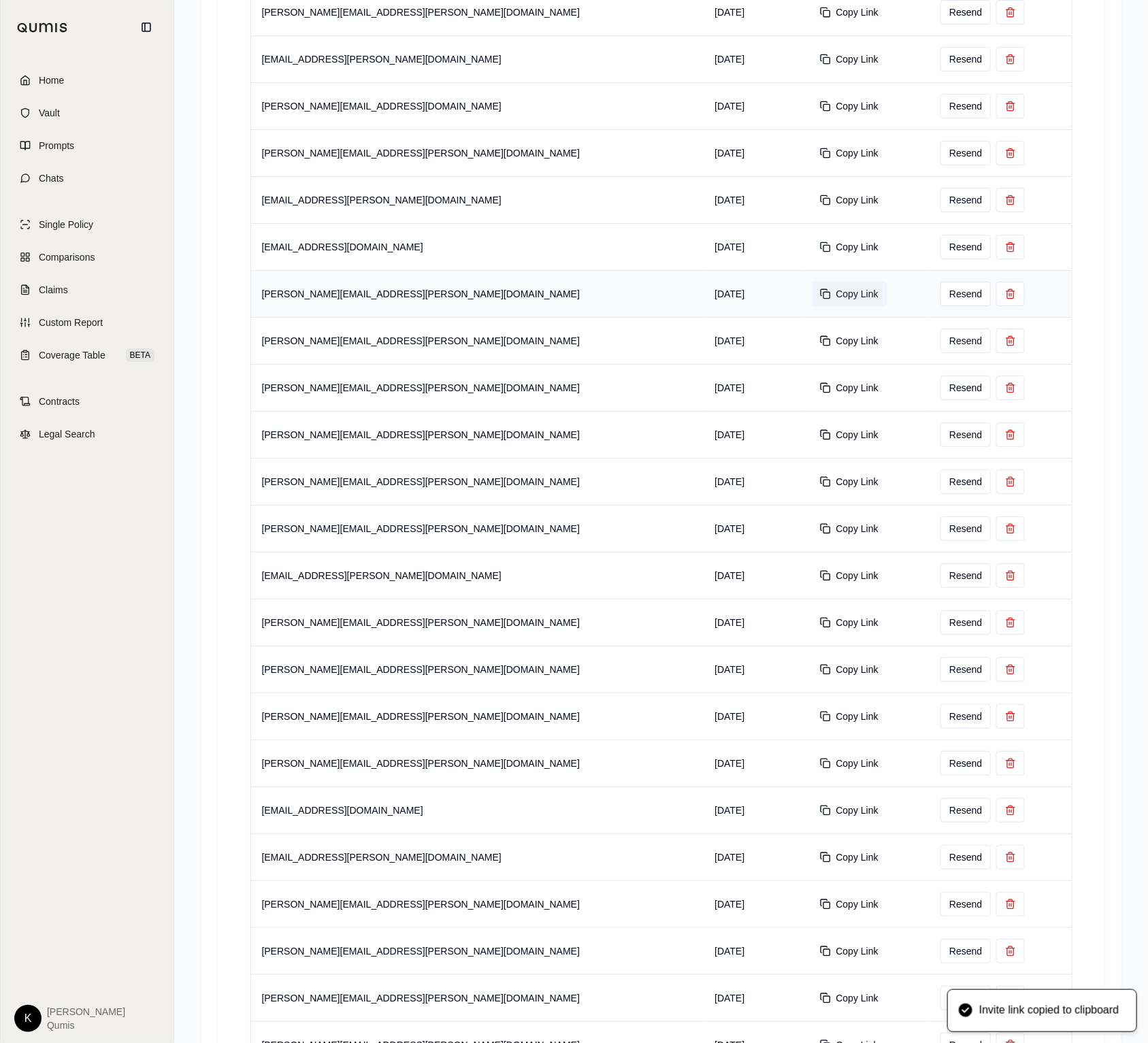
click at [812, 299] on button "Copy Link" at bounding box center [849, 293] width 75 height 24
click at [812, 300] on button "Copy Link" at bounding box center [849, 293] width 75 height 24
click at [812, 350] on button "Copy Link" at bounding box center [849, 340] width 75 height 24
click at [812, 395] on button "Copy Link" at bounding box center [849, 388] width 75 height 24
click at [812, 441] on button "Copy Link" at bounding box center [849, 434] width 75 height 24
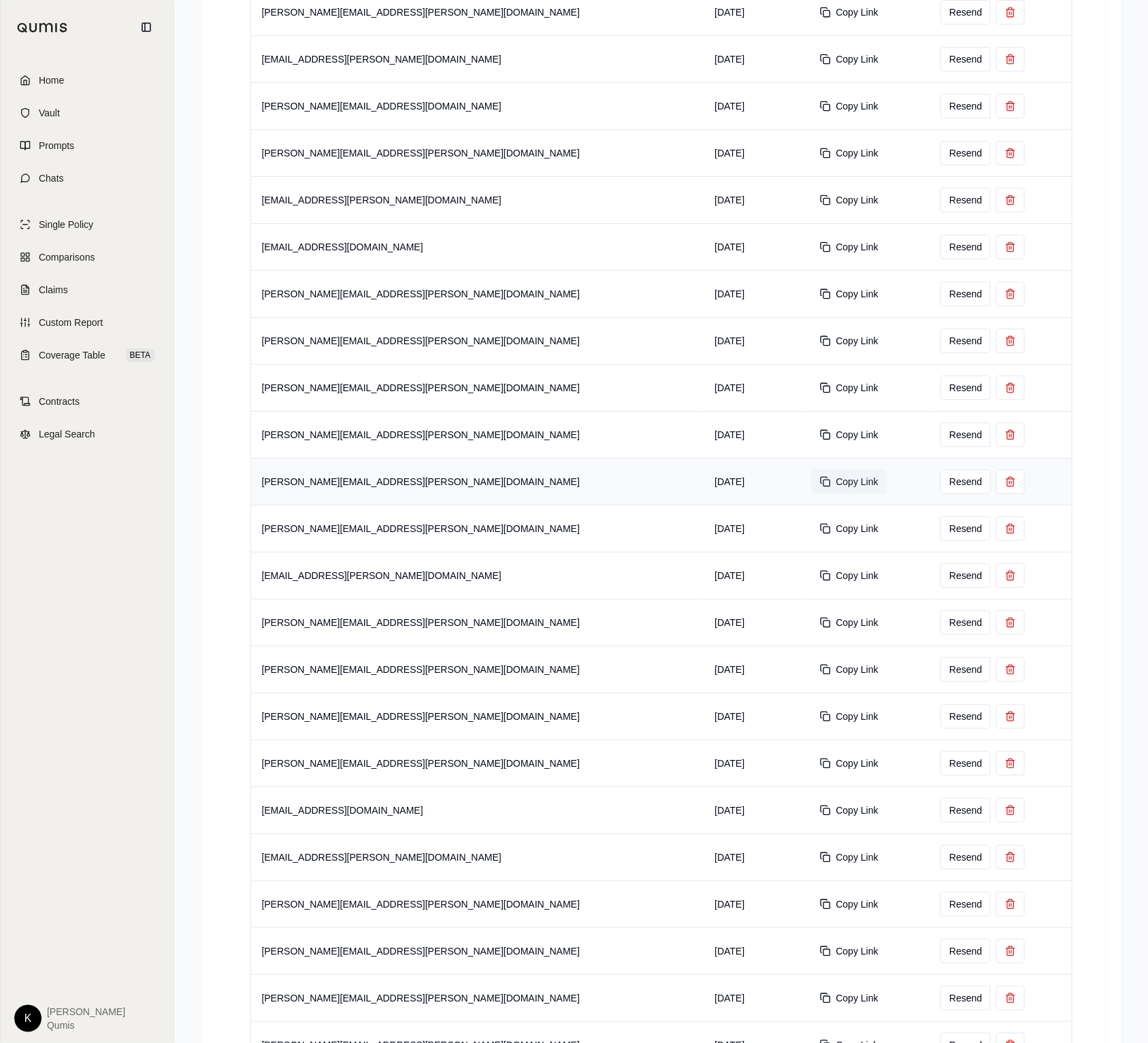
click at [812, 487] on button "Copy Link" at bounding box center [849, 481] width 75 height 24
drag, startPoint x: 733, startPoint y: 539, endPoint x: 647, endPoint y: 550, distance: 86.7
click at [812, 539] on button "Copy Link" at bounding box center [849, 528] width 75 height 24
click at [812, 583] on button "Copy Link" at bounding box center [849, 575] width 75 height 24
click at [812, 632] on button "Copy Link" at bounding box center [849, 622] width 75 height 24
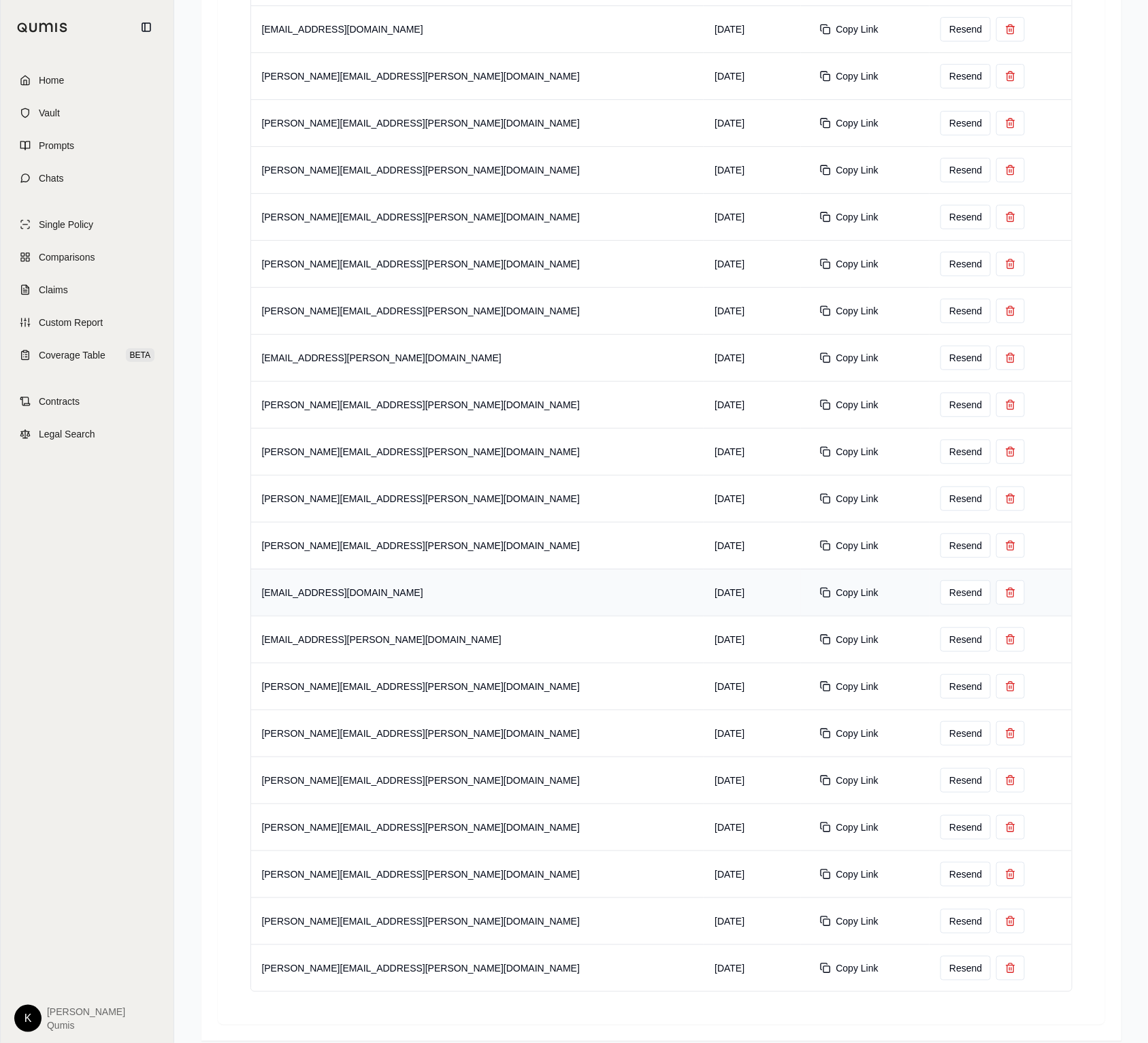
scroll to position [2387, 0]
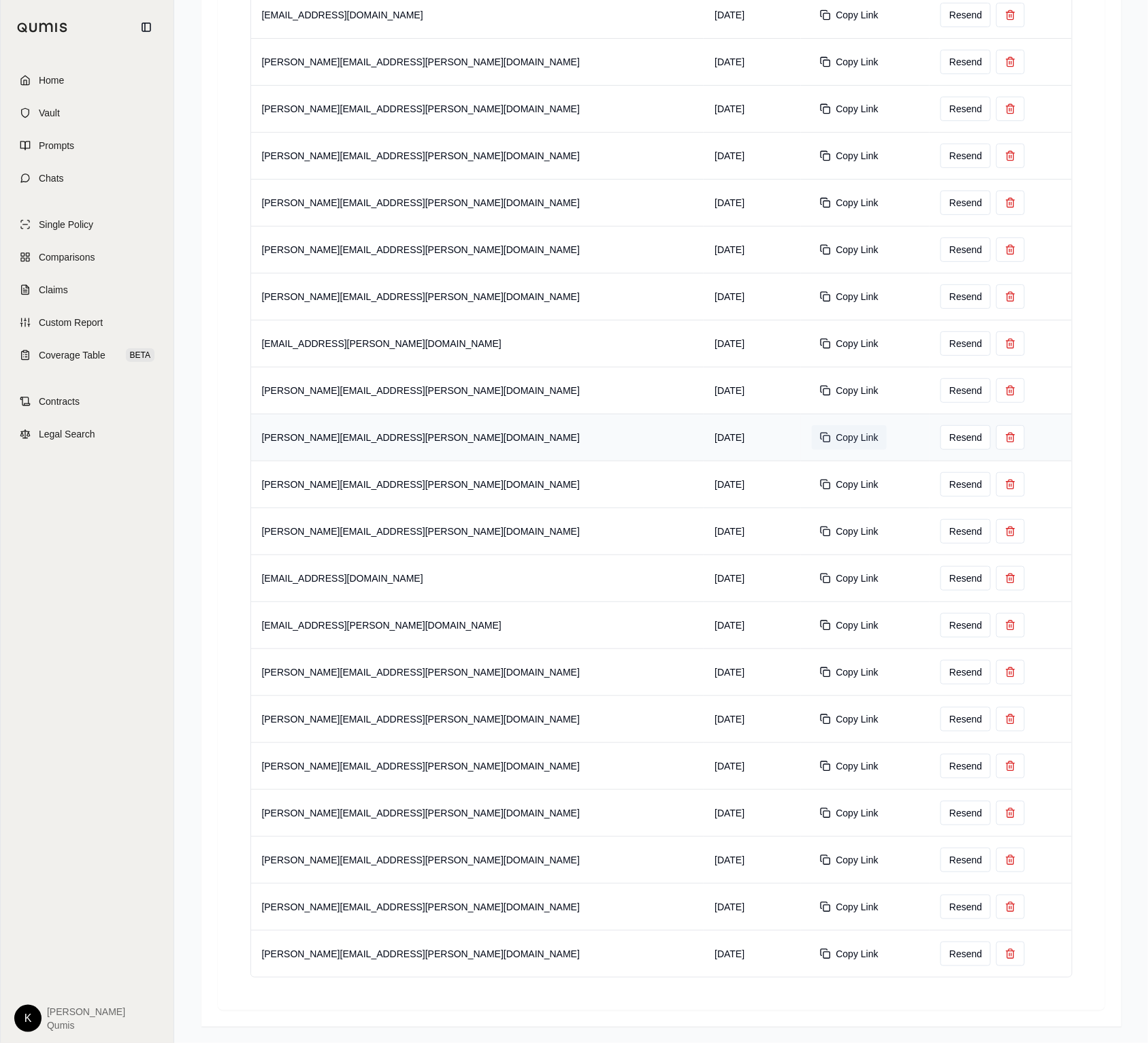
click at [812, 442] on button "Copy Link" at bounding box center [849, 437] width 75 height 24
click at [812, 484] on button "Copy Link" at bounding box center [849, 484] width 75 height 24
click at [812, 532] on button "Copy Link" at bounding box center [849, 531] width 75 height 24
click at [812, 579] on button "Copy Link" at bounding box center [849, 578] width 75 height 24
click at [812, 628] on button "Copy Link" at bounding box center [849, 625] width 75 height 24
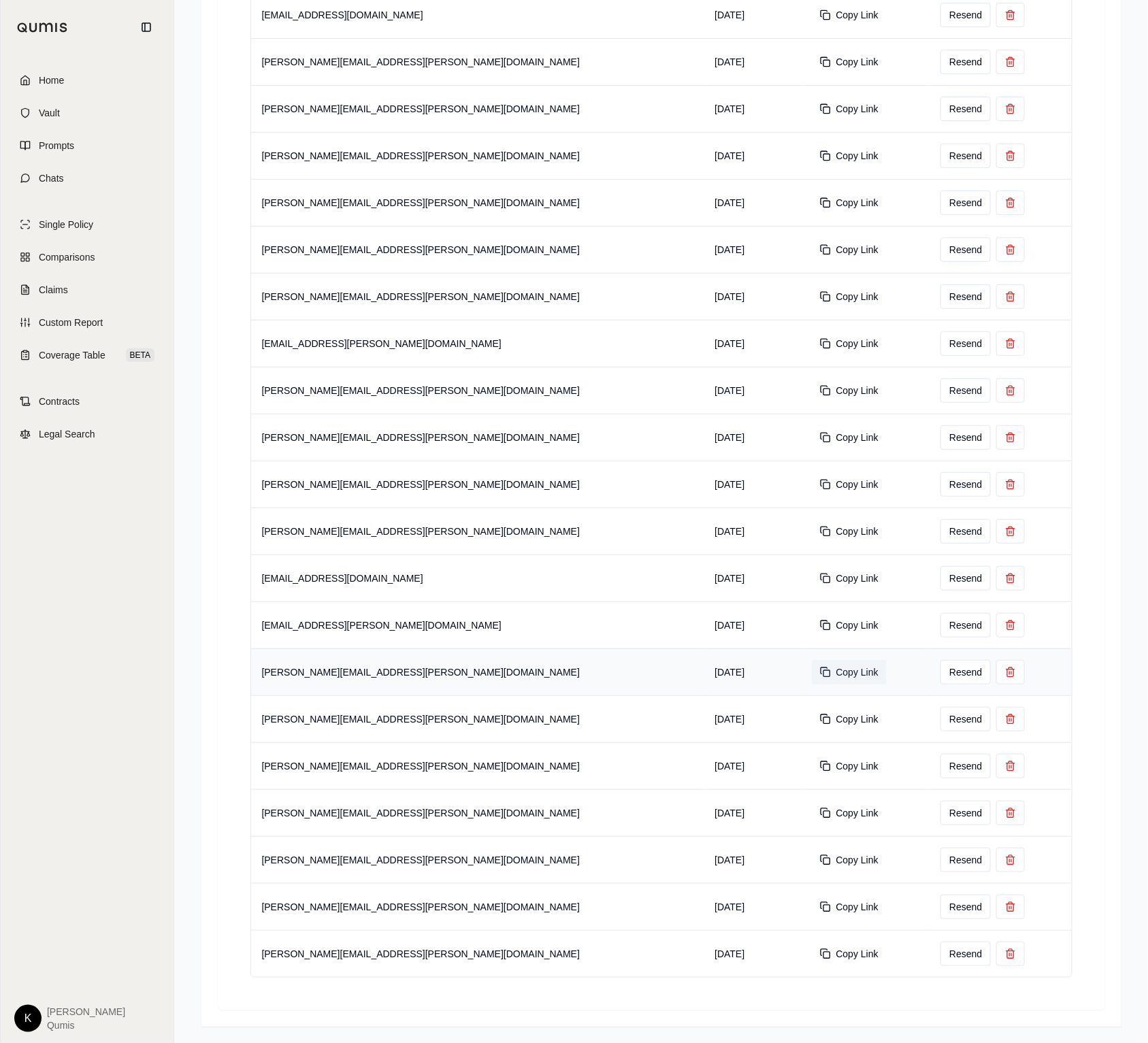
click at [812, 670] on button "Copy Link" at bounding box center [849, 671] width 75 height 24
click at [812, 716] on button "Copy Link" at bounding box center [849, 719] width 75 height 24
click at [812, 768] on button "Copy Link" at bounding box center [849, 766] width 75 height 24
click at [812, 810] on button "Copy Link" at bounding box center [849, 812] width 75 height 24
click at [812, 856] on button "Copy Link" at bounding box center [849, 859] width 75 height 24
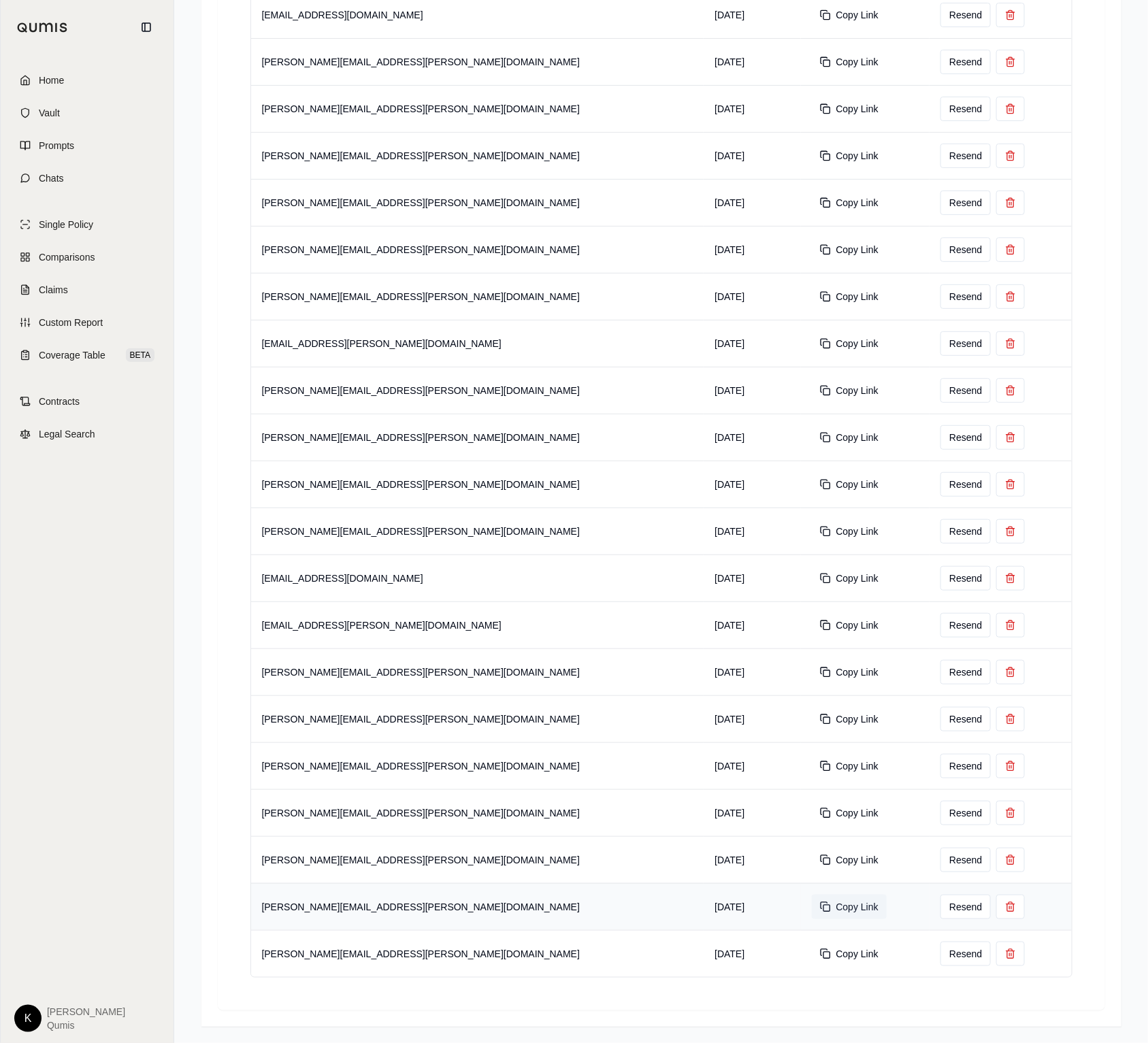
click at [812, 907] on button "Copy Link" at bounding box center [849, 907] width 75 height 24
click at [812, 954] on button "Copy Link" at bounding box center [849, 954] width 75 height 24
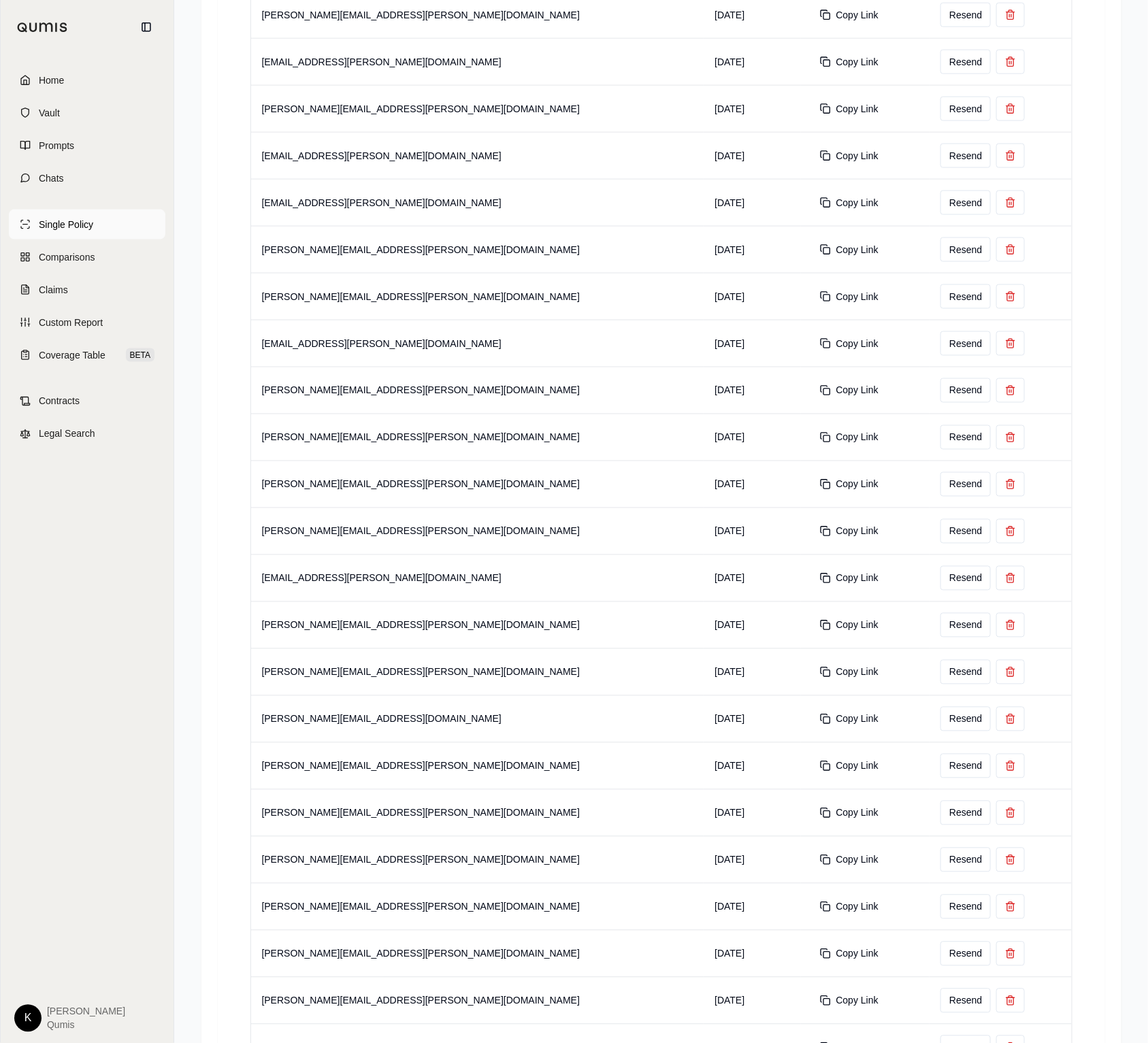
scroll to position [0, 0]
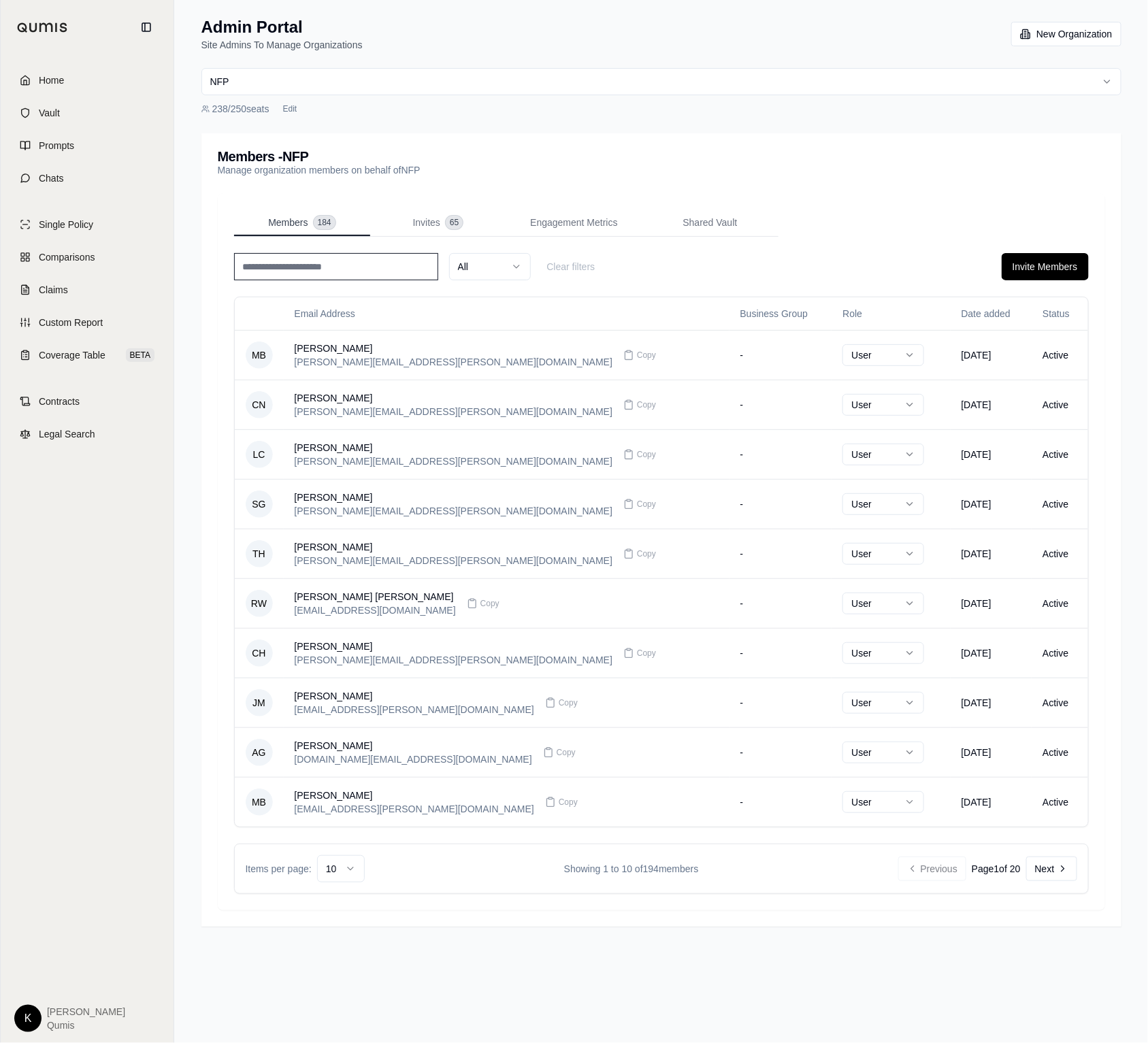
click at [306, 219] on span "Members" at bounding box center [287, 222] width 40 height 13
click at [1057, 264] on button "Invite Members" at bounding box center [1045, 266] width 87 height 27
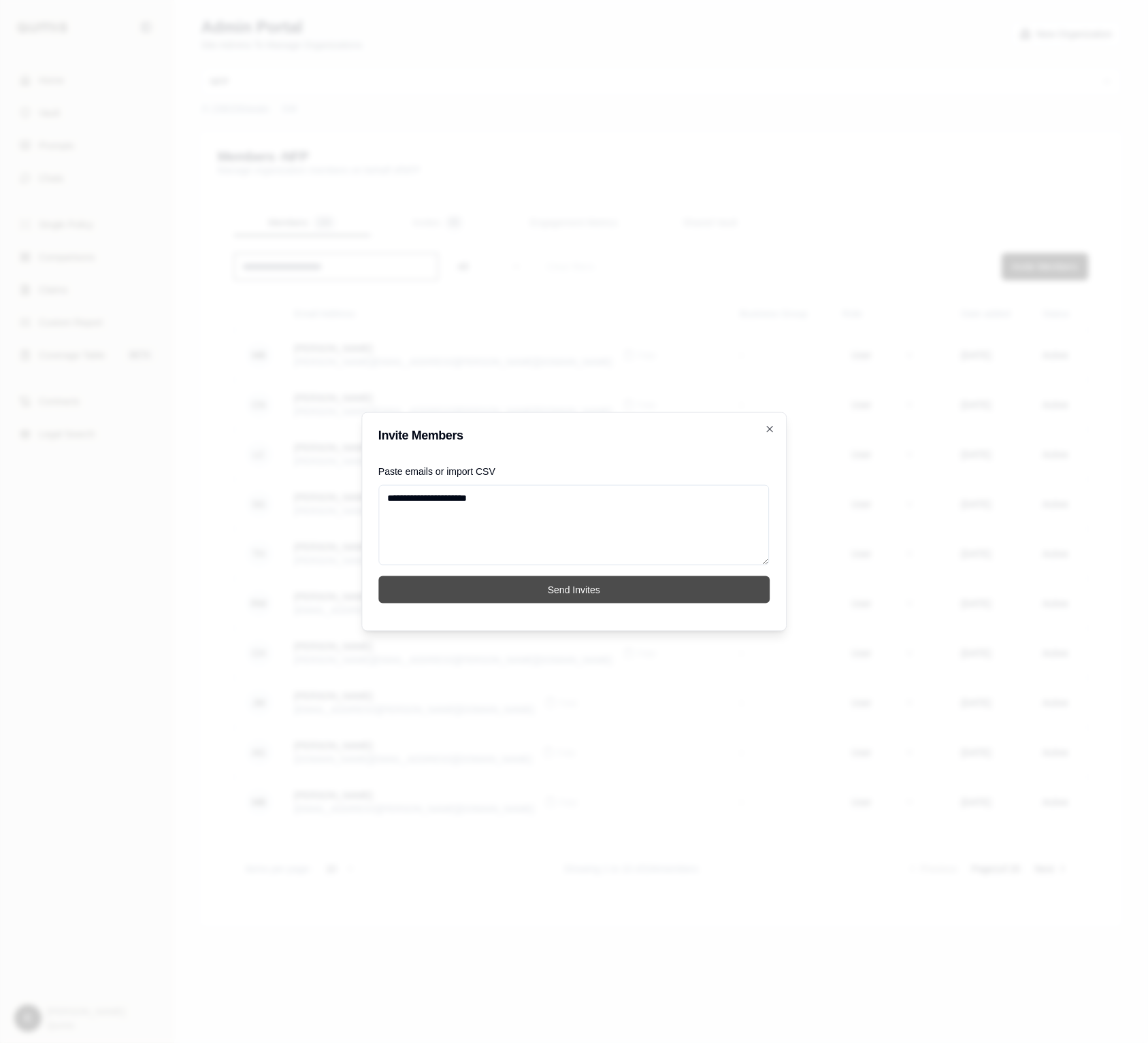
type textarea "**********"
click at [641, 580] on button "Send Invites" at bounding box center [574, 590] width 391 height 27
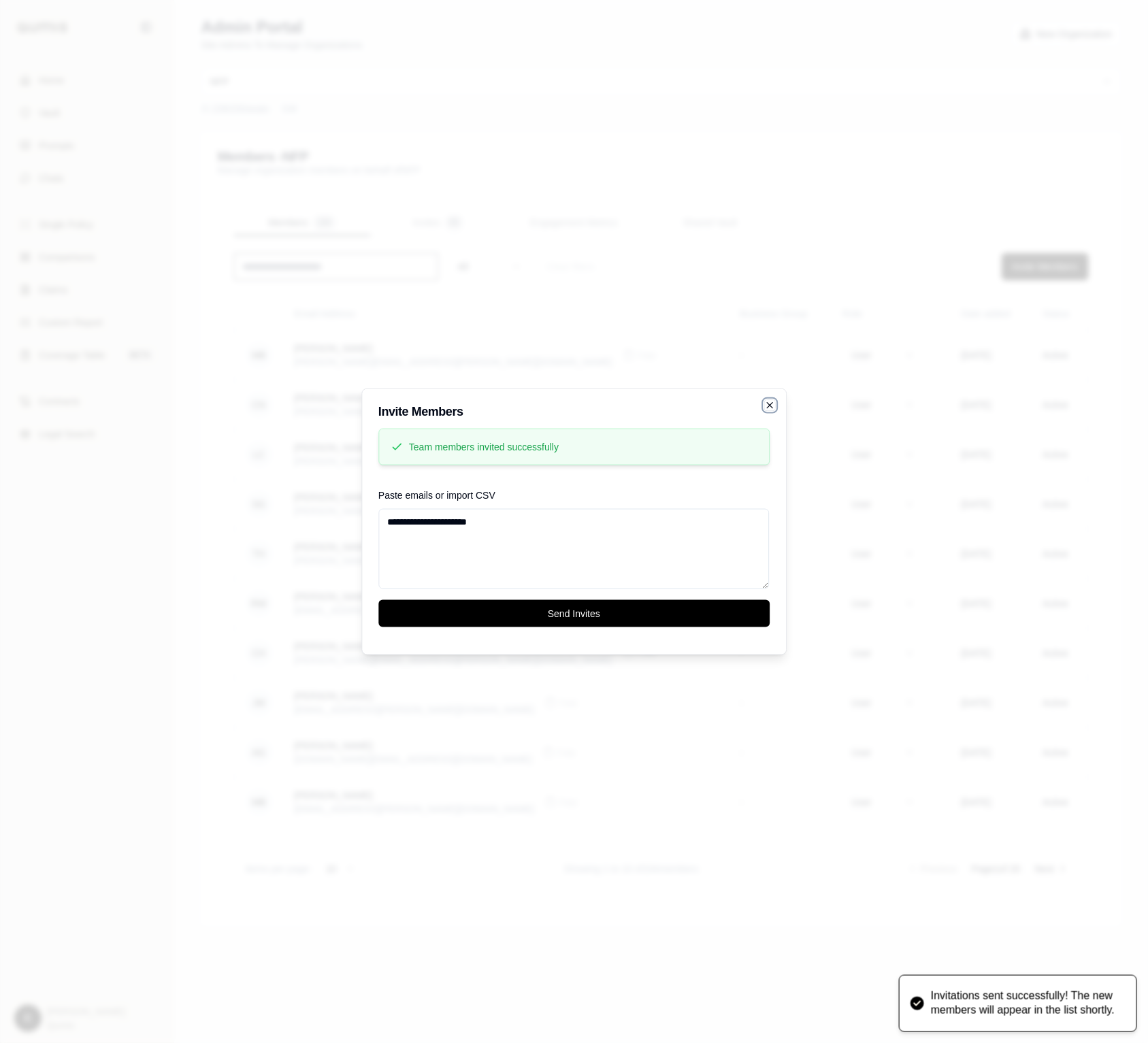
click at [766, 400] on icon "button" at bounding box center [770, 404] width 11 height 11
